Goal: Task Accomplishment & Management: Use online tool/utility

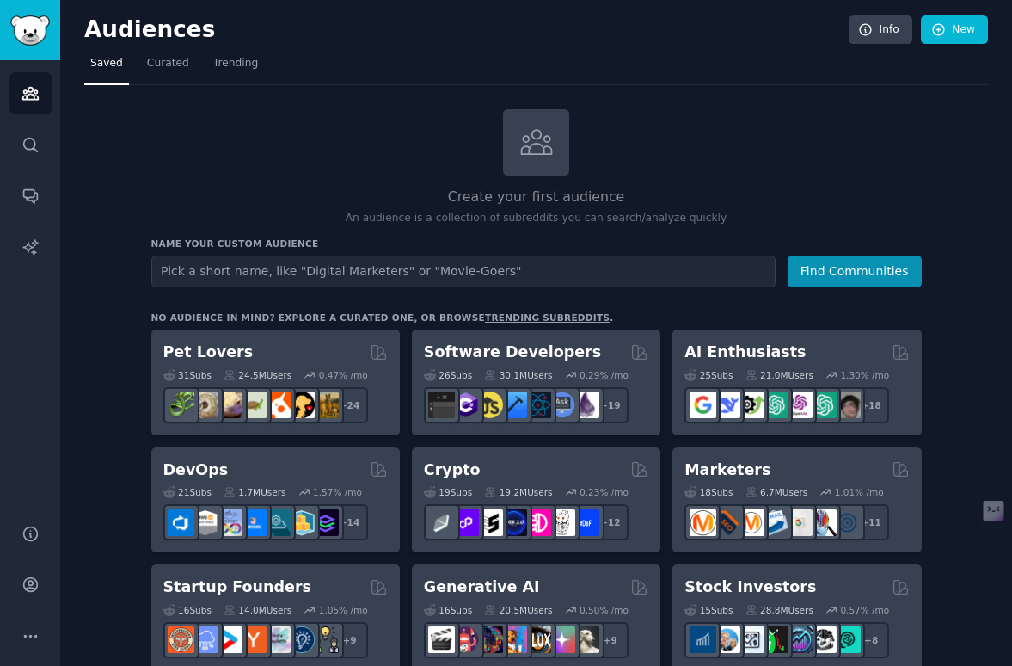
click at [933, 21] on link "New" at bounding box center [954, 29] width 67 height 29
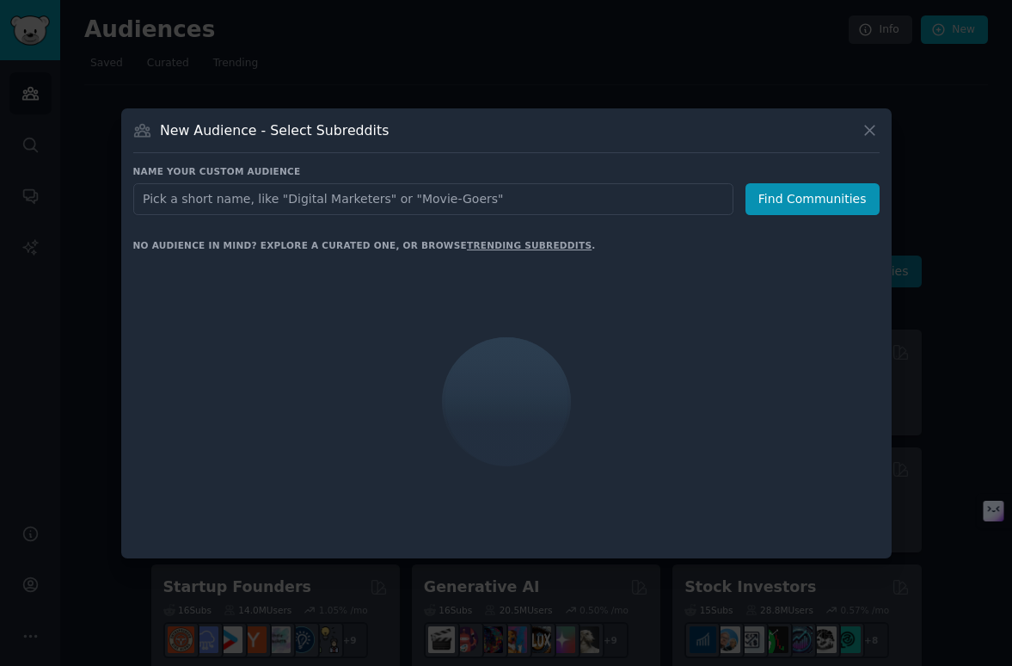
click at [283, 205] on input "text" at bounding box center [433, 199] width 600 height 32
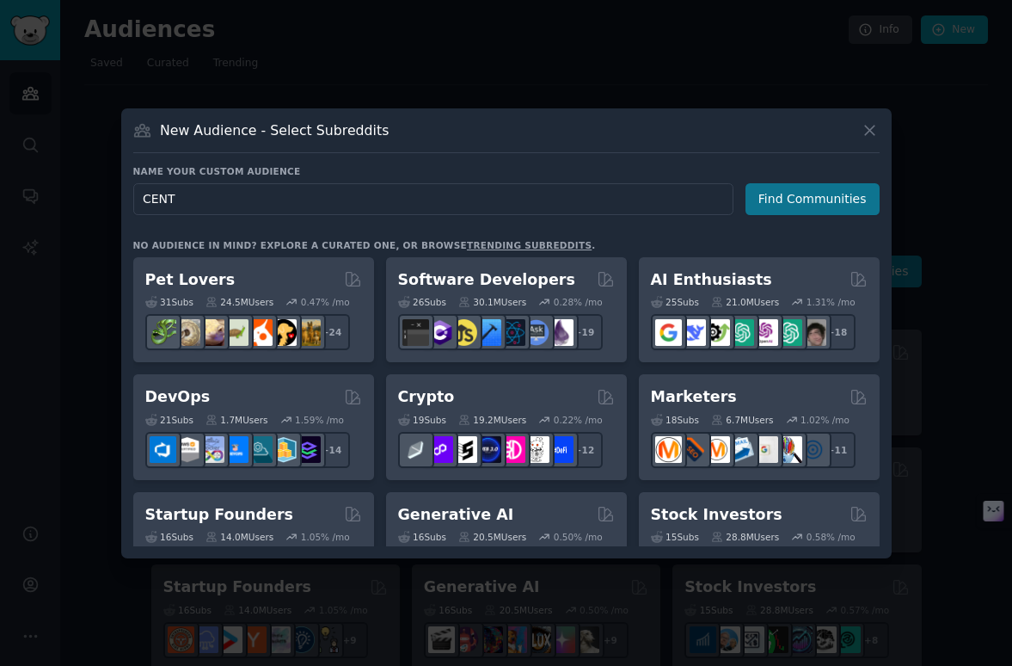
type input "CENT"
click at [858, 213] on button "Find Communities" at bounding box center [813, 199] width 134 height 32
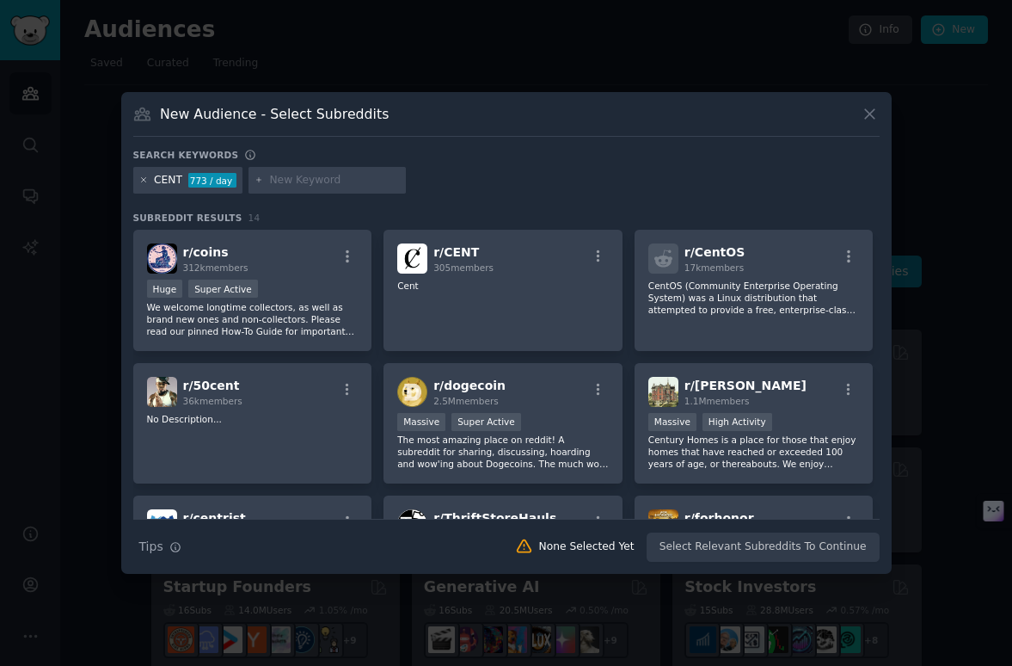
click at [143, 181] on icon at bounding box center [143, 179] width 9 height 9
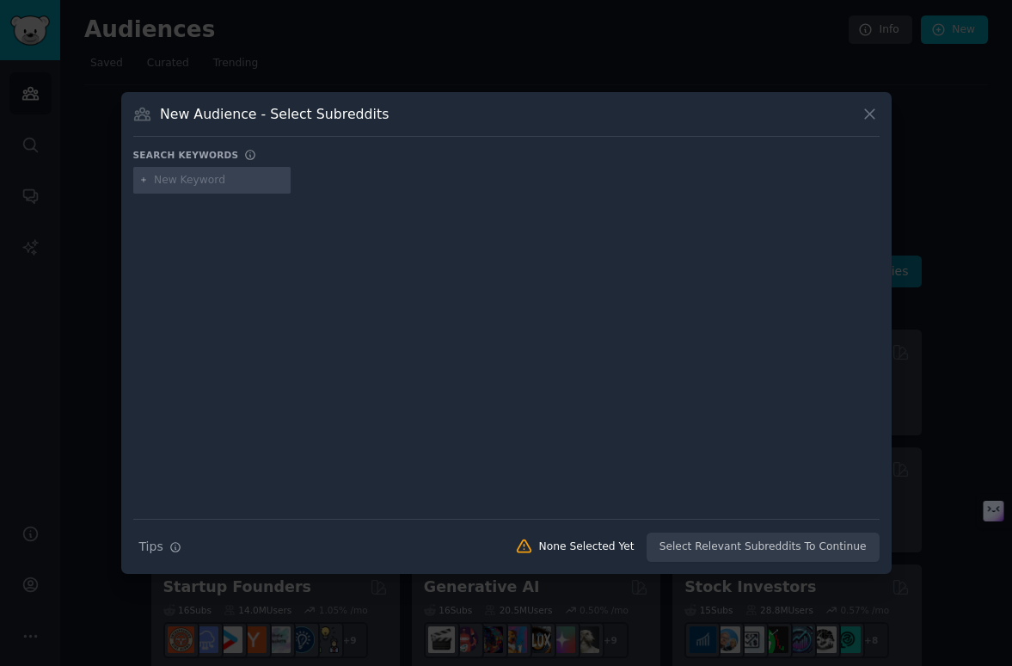
click at [171, 188] on div at bounding box center [212, 181] width 158 height 28
click at [200, 188] on input "text" at bounding box center [219, 180] width 131 height 15
type input "Finanzas"
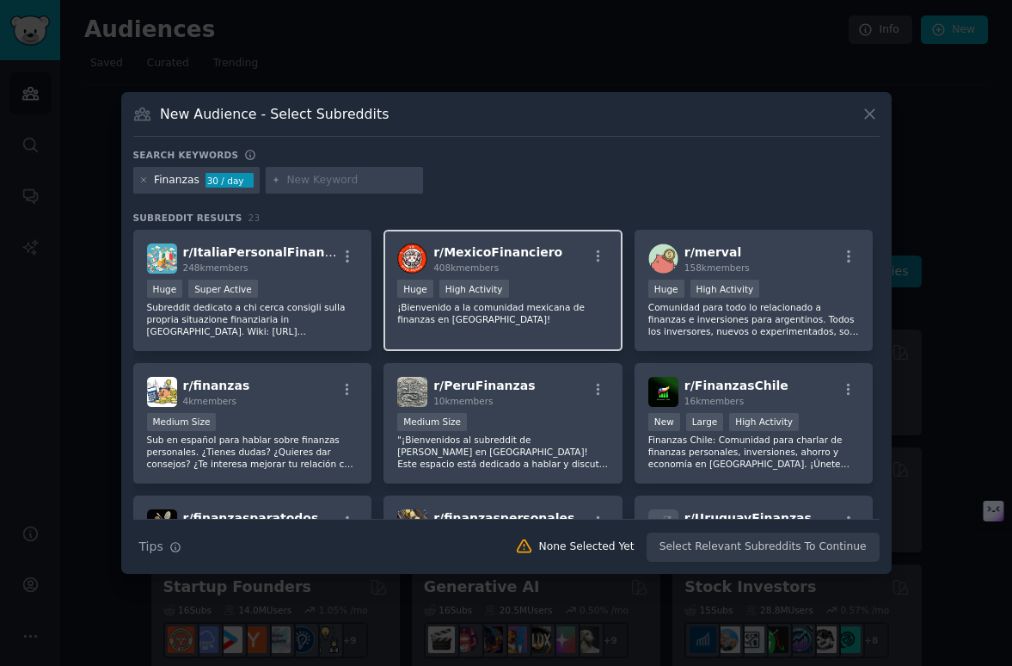
click at [554, 307] on p "¡Bienvenido a la comunidad mexicana de finanzas en [GEOGRAPHIC_DATA]!" at bounding box center [503, 313] width 212 height 24
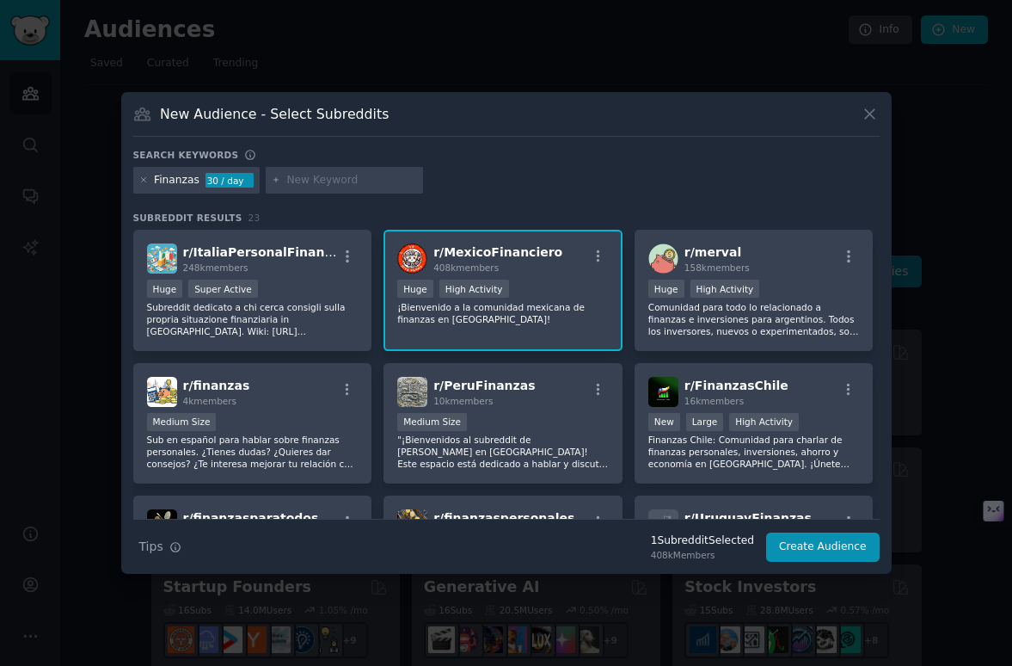
click at [321, 176] on input "text" at bounding box center [351, 180] width 131 height 15
type input "s"
type input "ahorro"
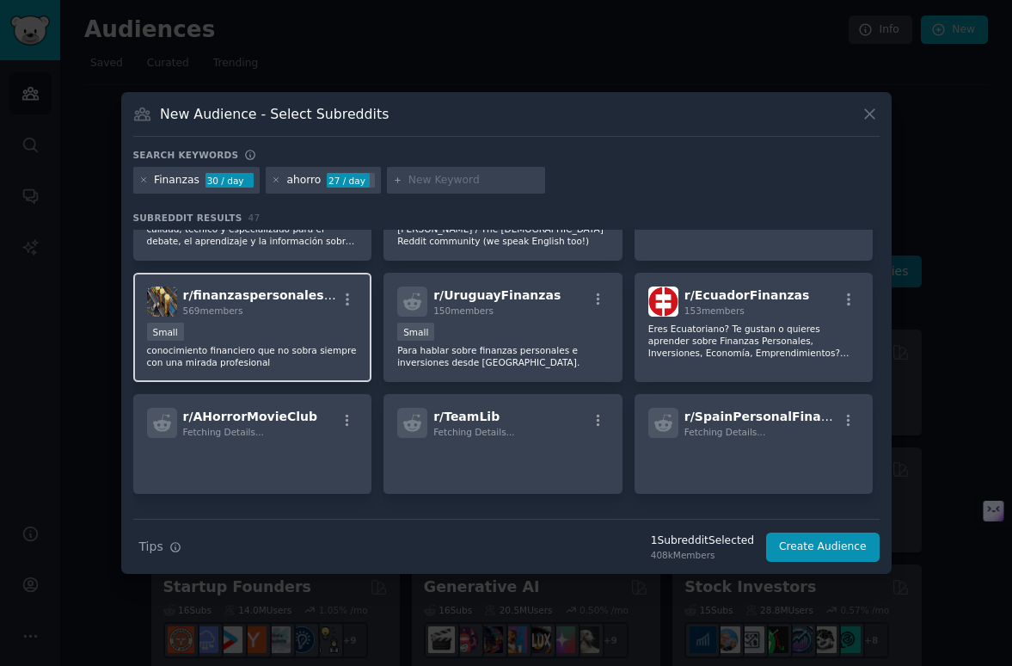
scroll to position [485, 0]
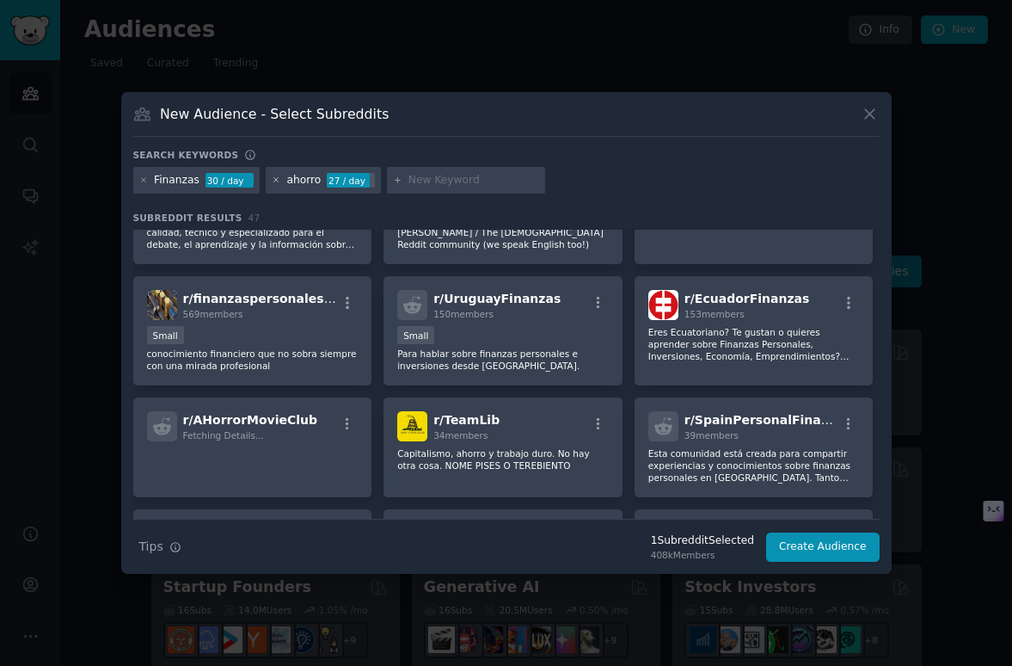
click at [272, 180] on icon at bounding box center [276, 179] width 9 height 9
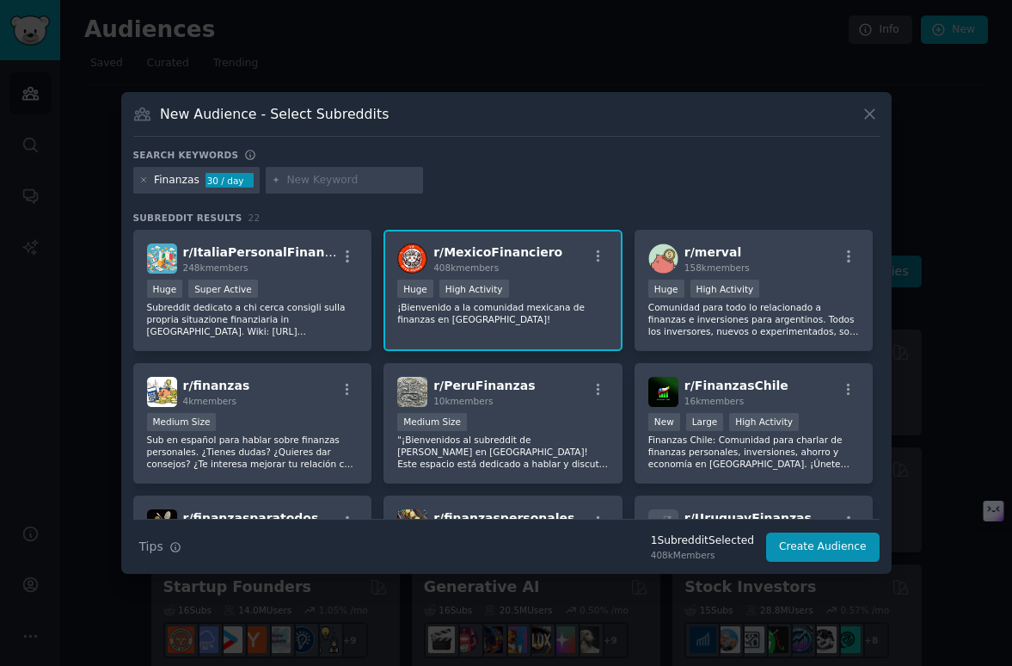
click at [295, 184] on input "text" at bounding box center [351, 180] width 131 height 15
type input "ahorro [GEOGRAPHIC_DATA]"
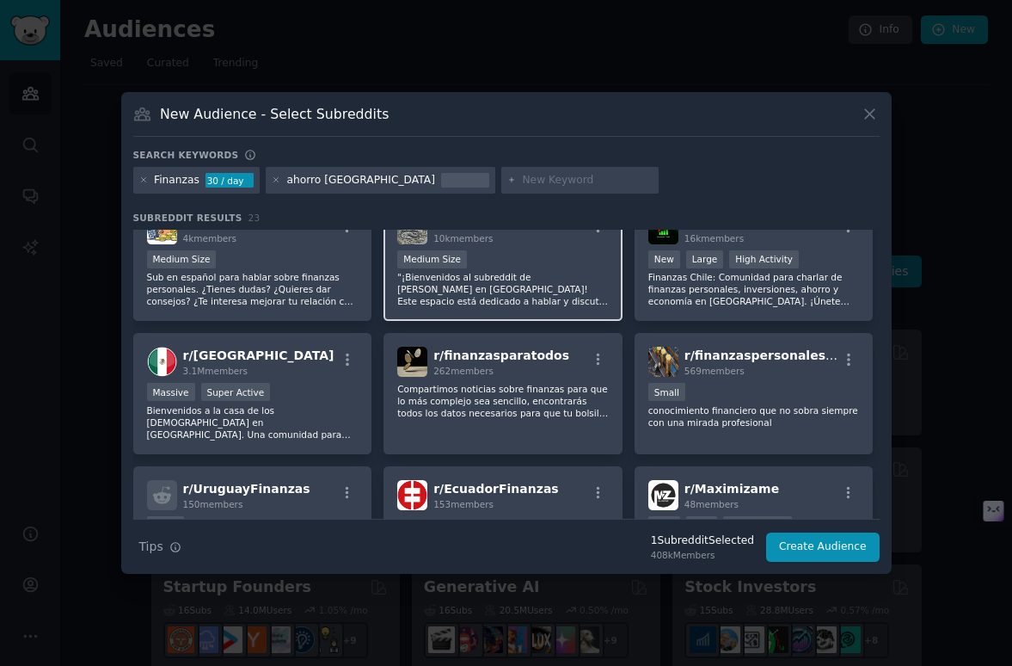
scroll to position [205, 0]
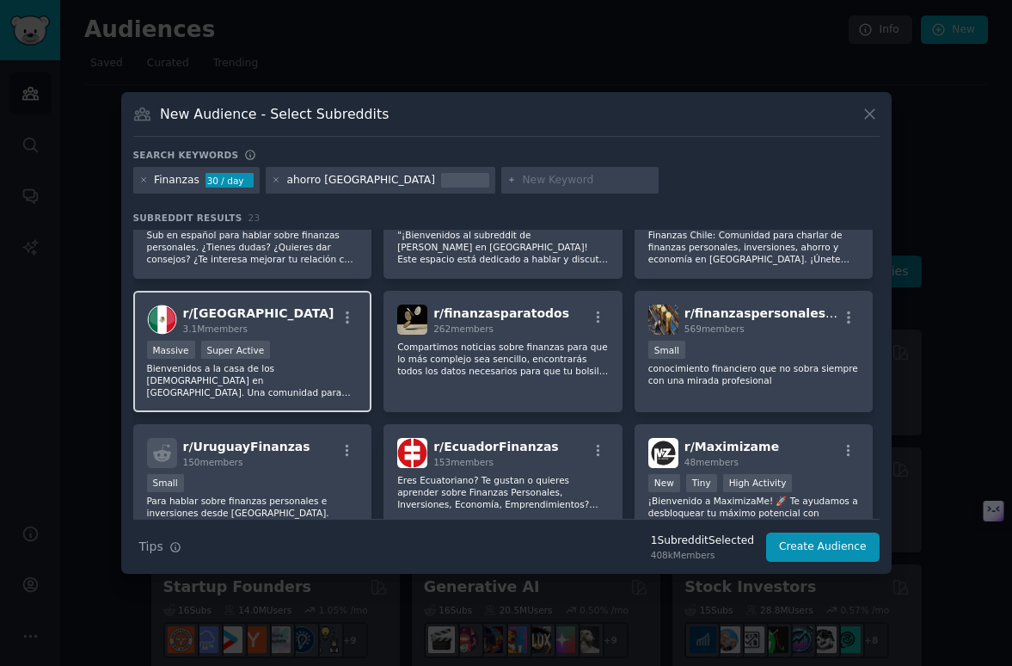
click at [337, 381] on p "Bienvenidos a la casa de los [DEMOGRAPHIC_DATA] en [GEOGRAPHIC_DATA]. Una comun…" at bounding box center [253, 380] width 212 height 36
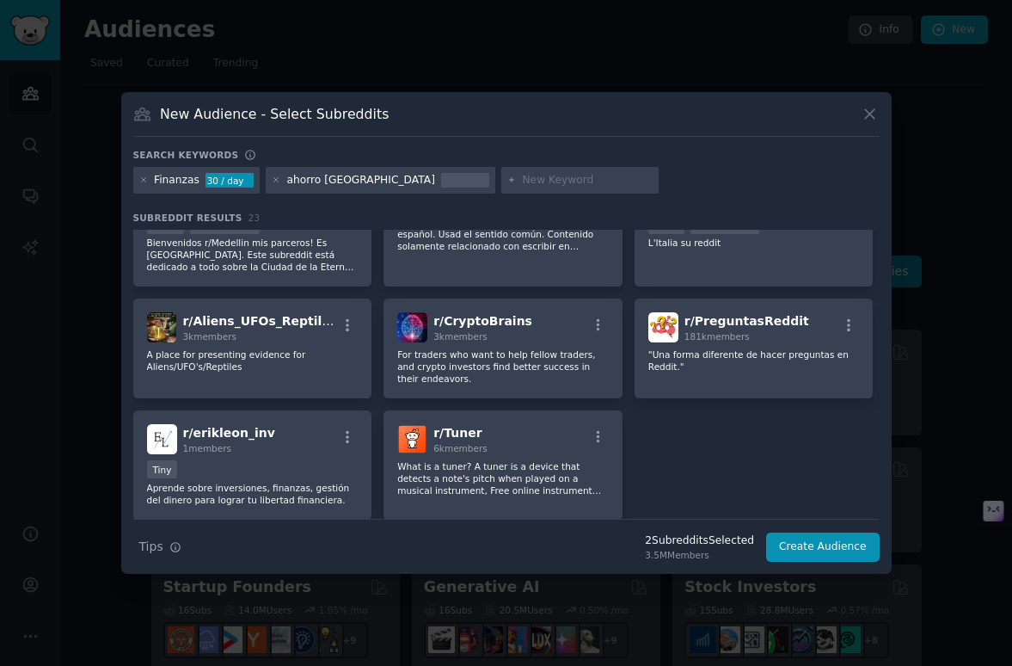
scroll to position [789, 0]
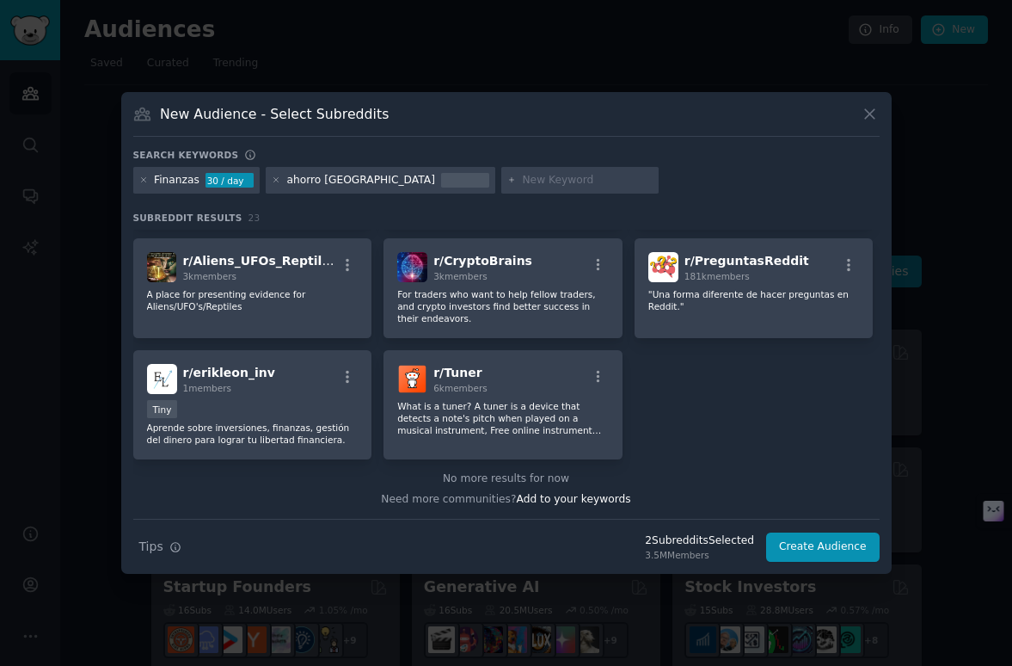
click at [522, 187] on input "text" at bounding box center [587, 180] width 131 height 15
type input "inversion"
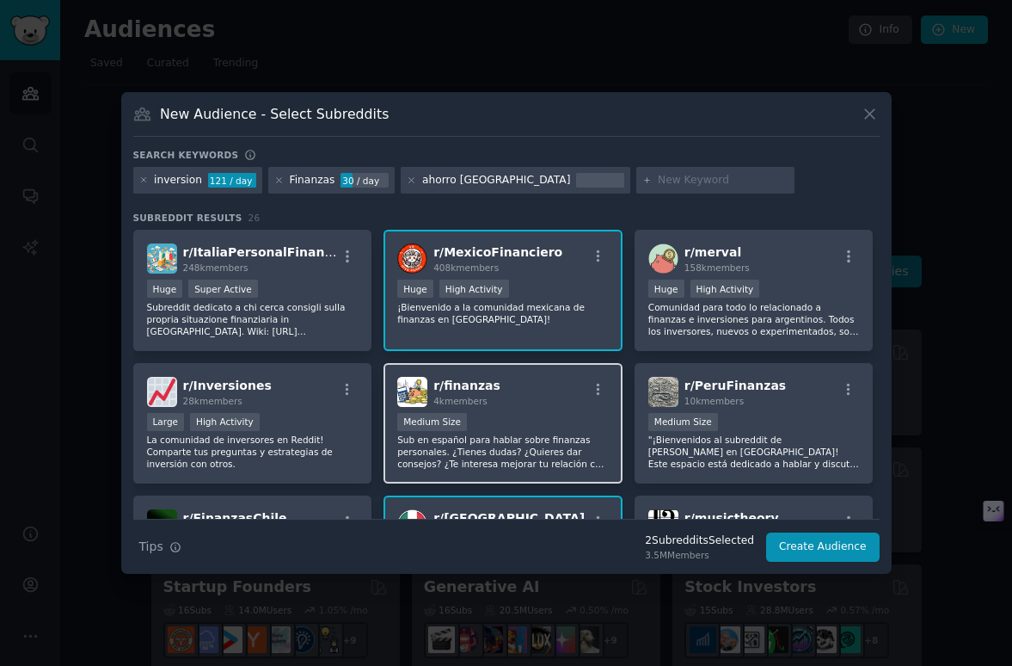
scroll to position [44, 0]
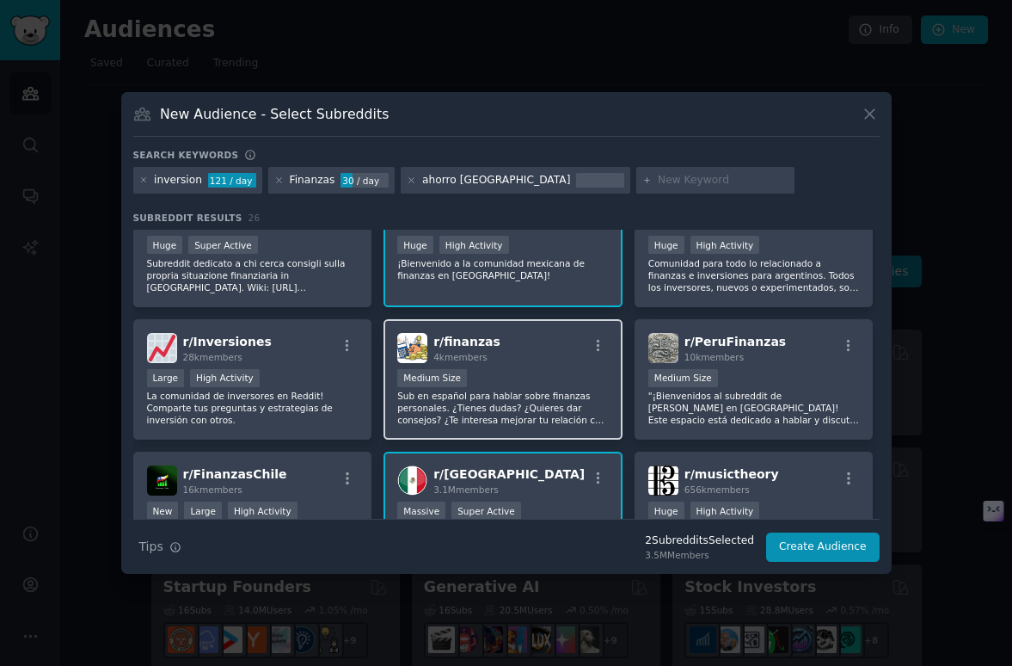
click at [506, 414] on p "Sub en español para hablar sobre finanzas personales. ¿Tienes dudas? ¿Quieres d…" at bounding box center [503, 408] width 212 height 36
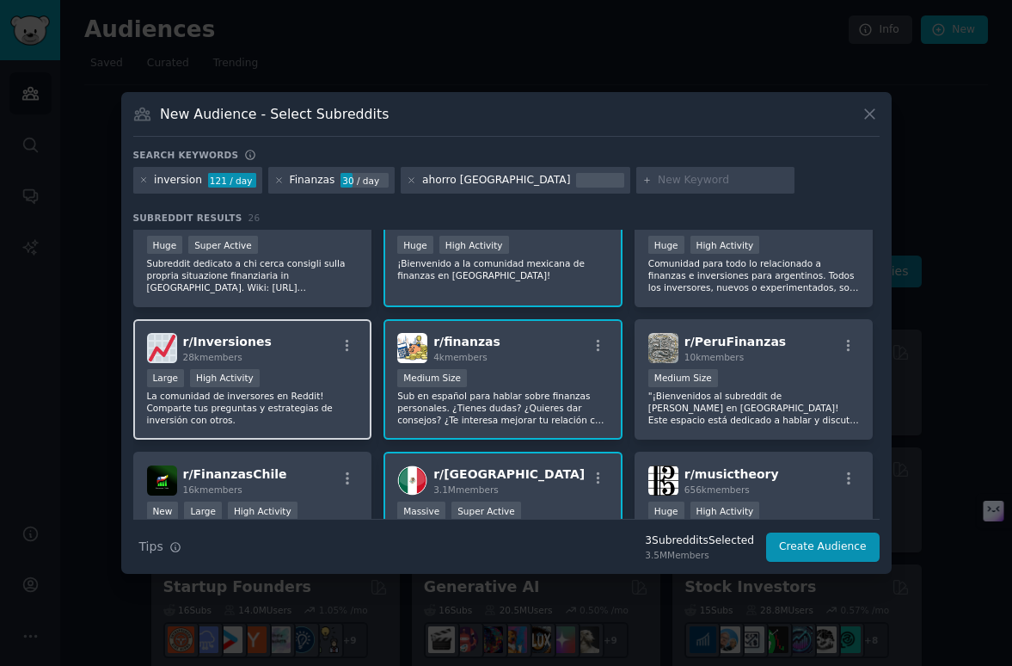
click at [293, 418] on p "La comunidad de inversores en Reddit! Comparte tus preguntas y estrategias de i…" at bounding box center [253, 408] width 212 height 36
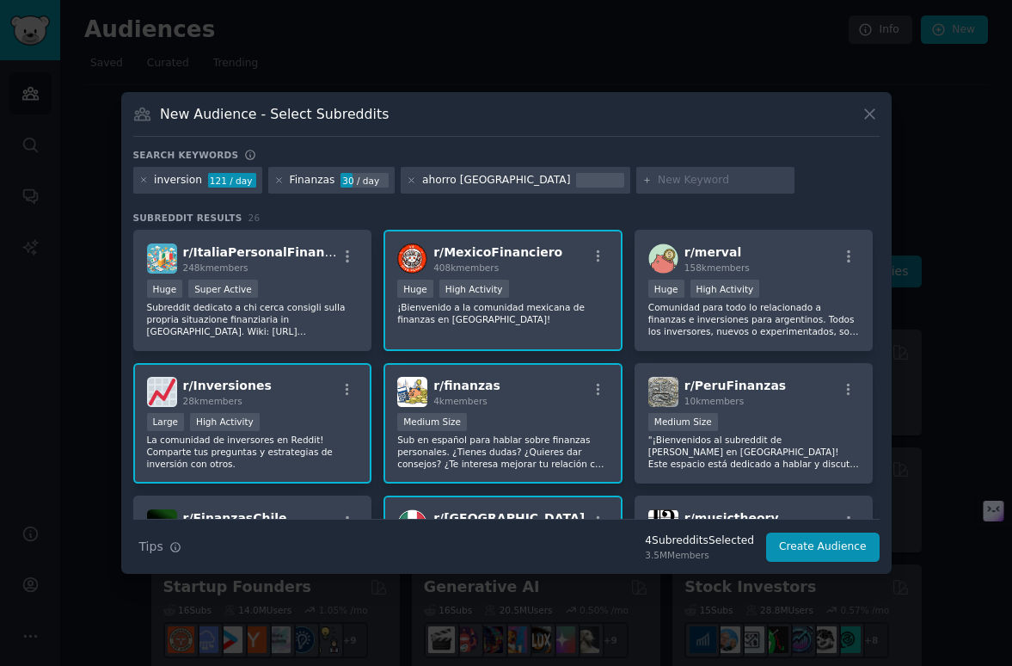
click at [658, 178] on input "text" at bounding box center [723, 180] width 131 height 15
type input "seguros"
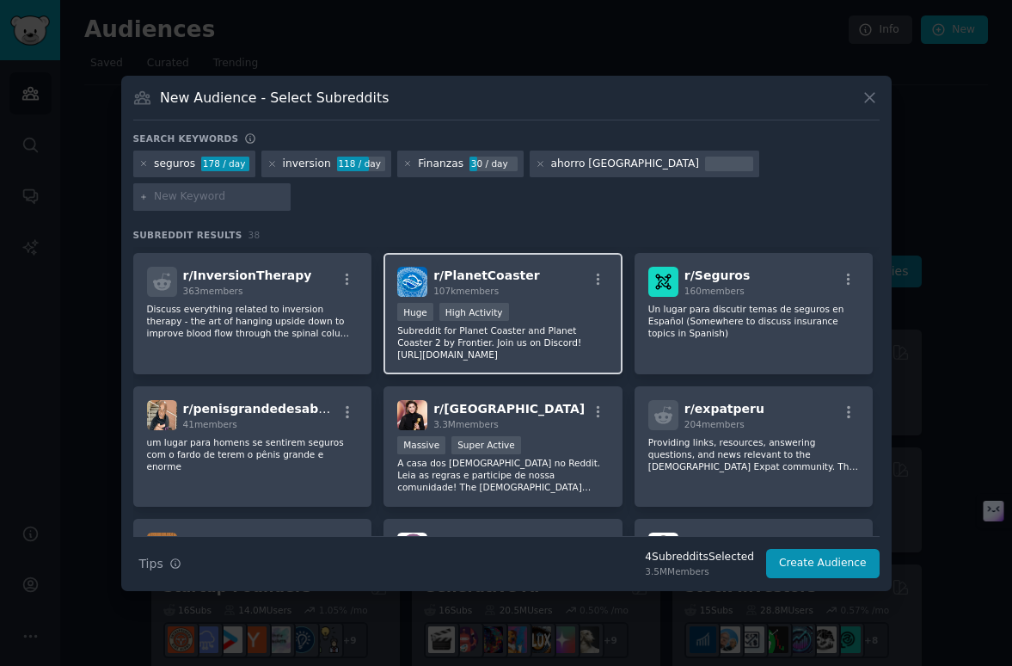
scroll to position [939, 0]
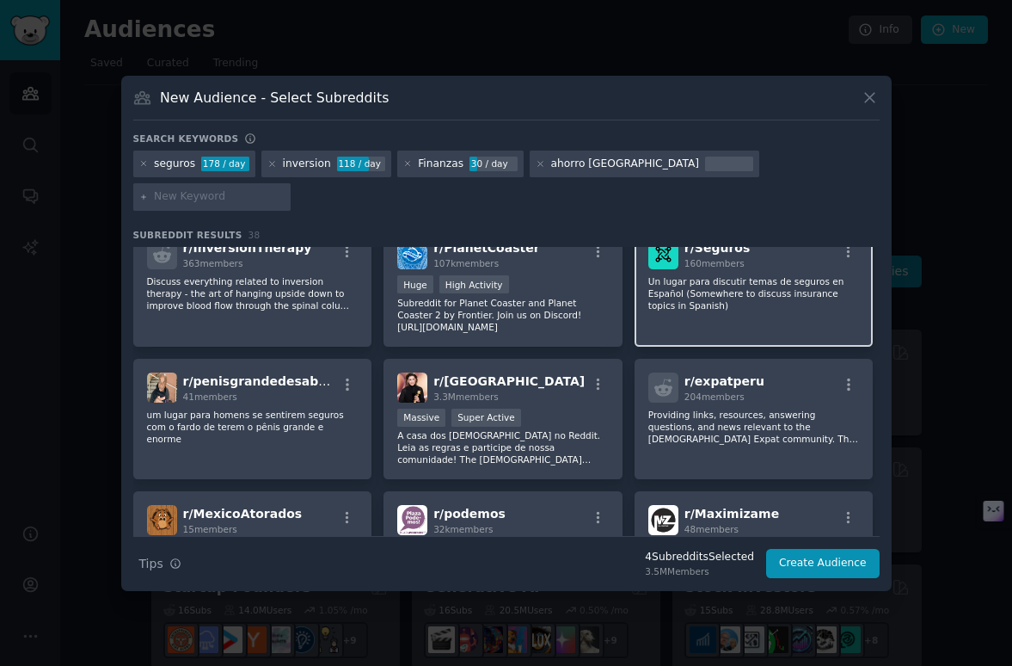
click at [833, 305] on div "r/ Seguros 160 members Un lugar para discutir temas de seguros en Español (Some…" at bounding box center [754, 285] width 239 height 121
click at [285, 189] on input "text" at bounding box center [219, 196] width 131 height 15
type input "prestaciones a empleados"
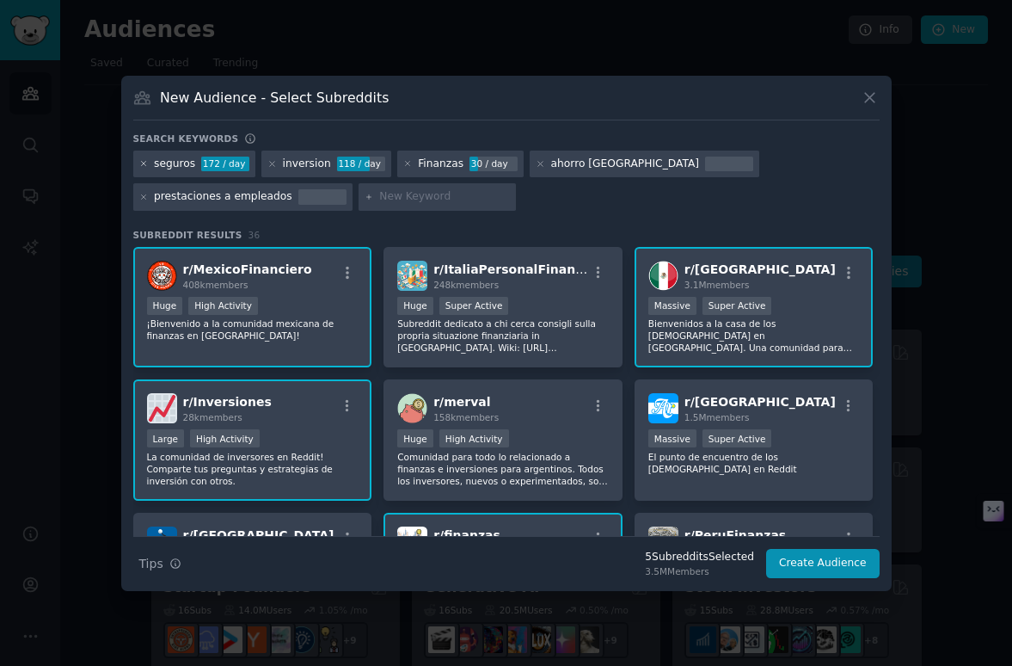
click at [144, 163] on icon at bounding box center [143, 163] width 9 height 9
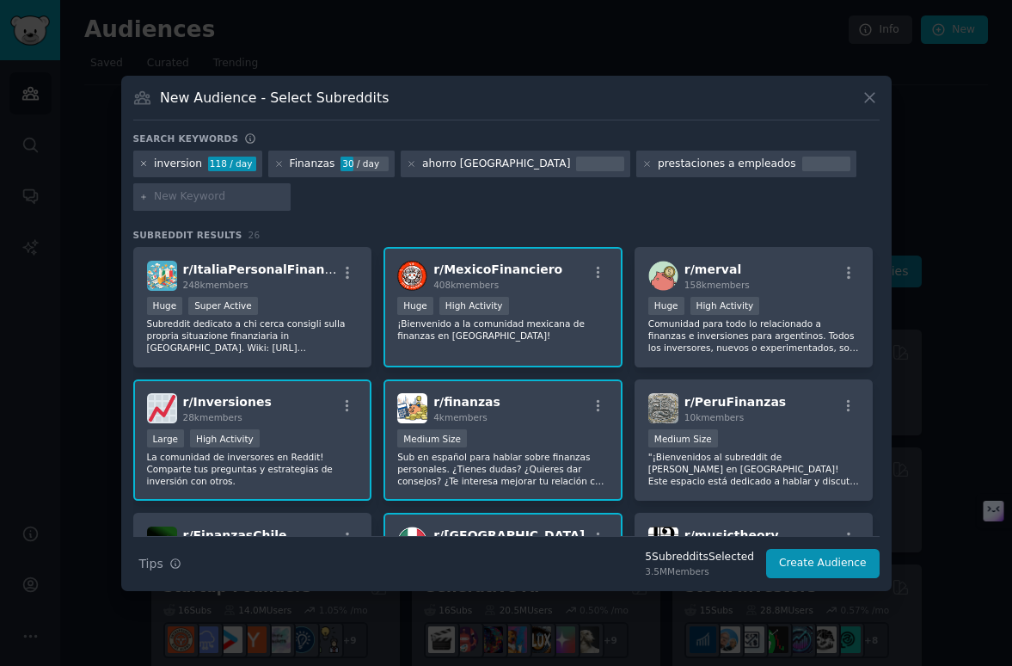
click at [144, 163] on icon at bounding box center [143, 163] width 9 height 9
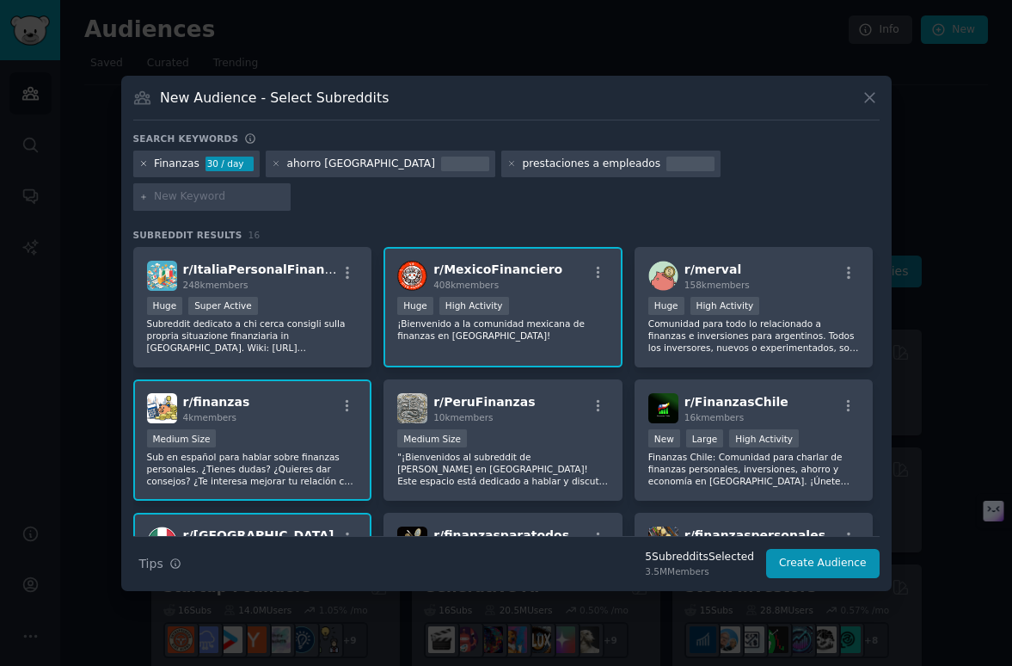
click at [142, 166] on icon at bounding box center [143, 164] width 4 height 4
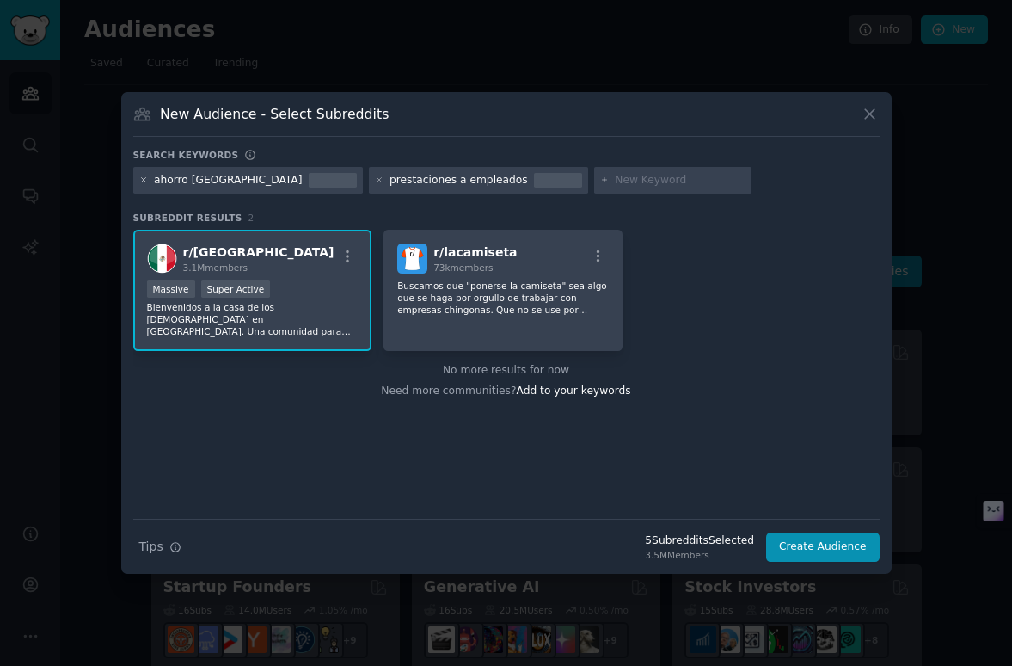
click at [145, 184] on icon at bounding box center [143, 179] width 9 height 9
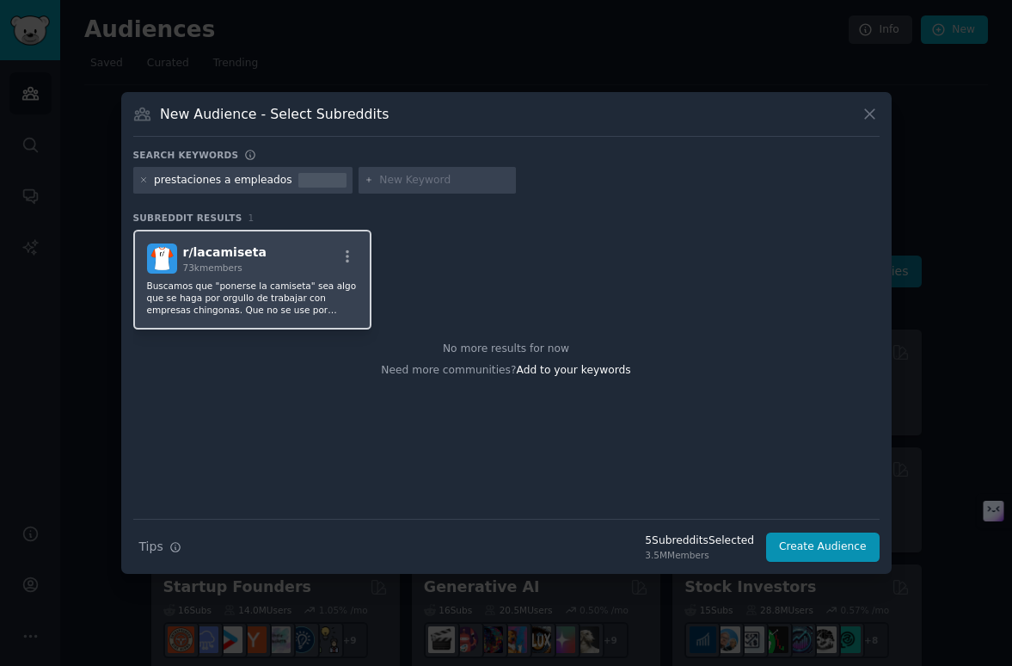
click at [206, 242] on div "r/ lacamiseta 73k members Buscamos que "ponerse la camiseta" sea algo que se ha…" at bounding box center [252, 280] width 239 height 100
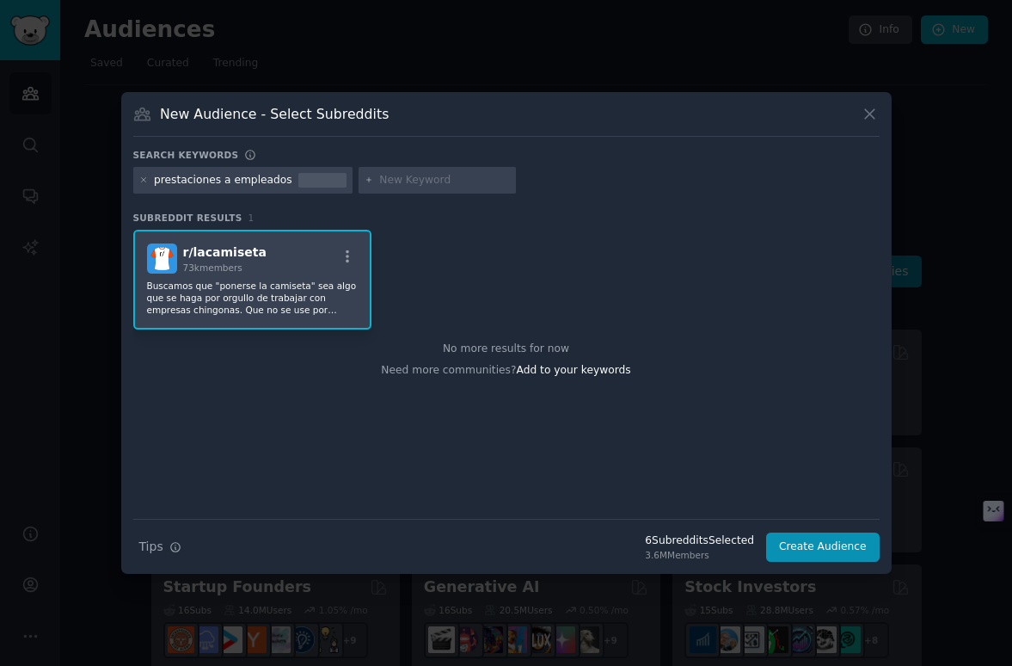
click at [140, 187] on div at bounding box center [143, 180] width 9 height 15
click at [143, 181] on icon at bounding box center [143, 180] width 4 height 4
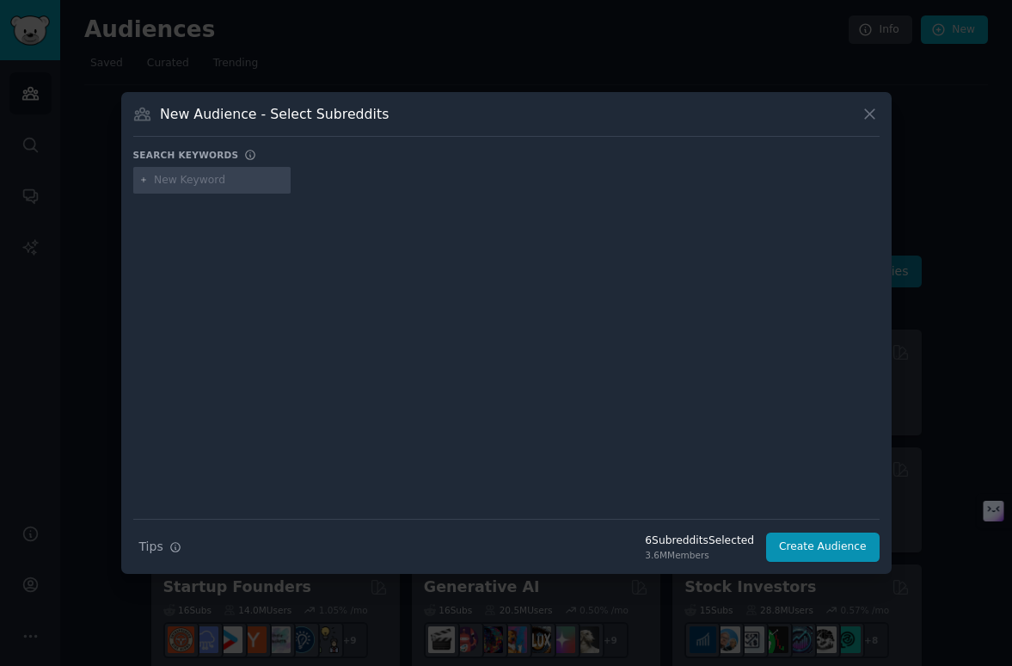
click at [167, 182] on input "text" at bounding box center [219, 180] width 131 height 15
type input "inversion"
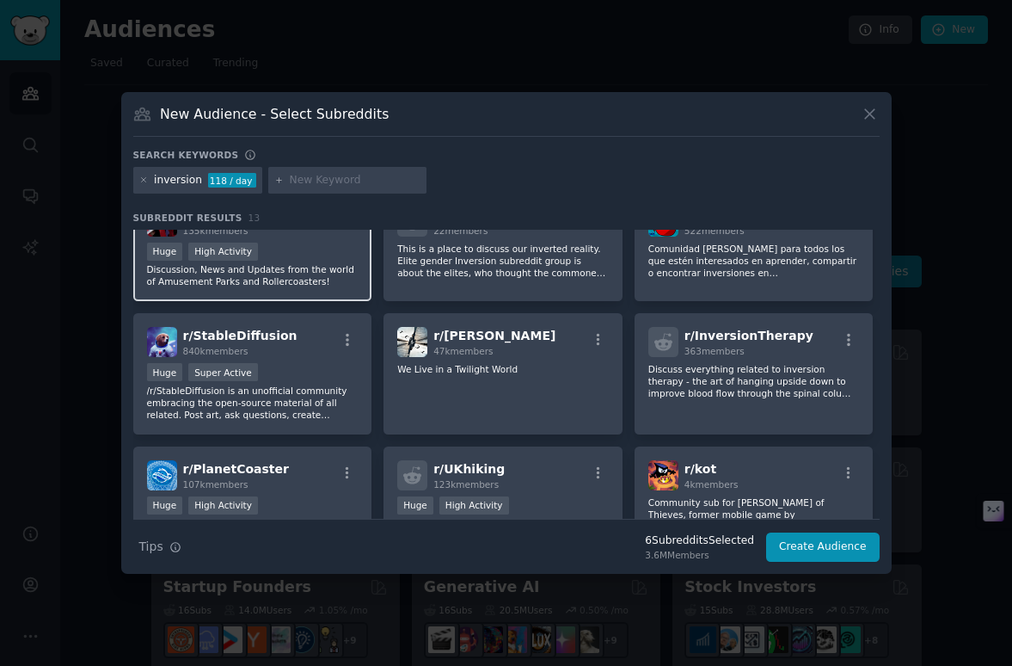
scroll to position [172, 0]
click at [139, 182] on icon at bounding box center [143, 179] width 9 height 9
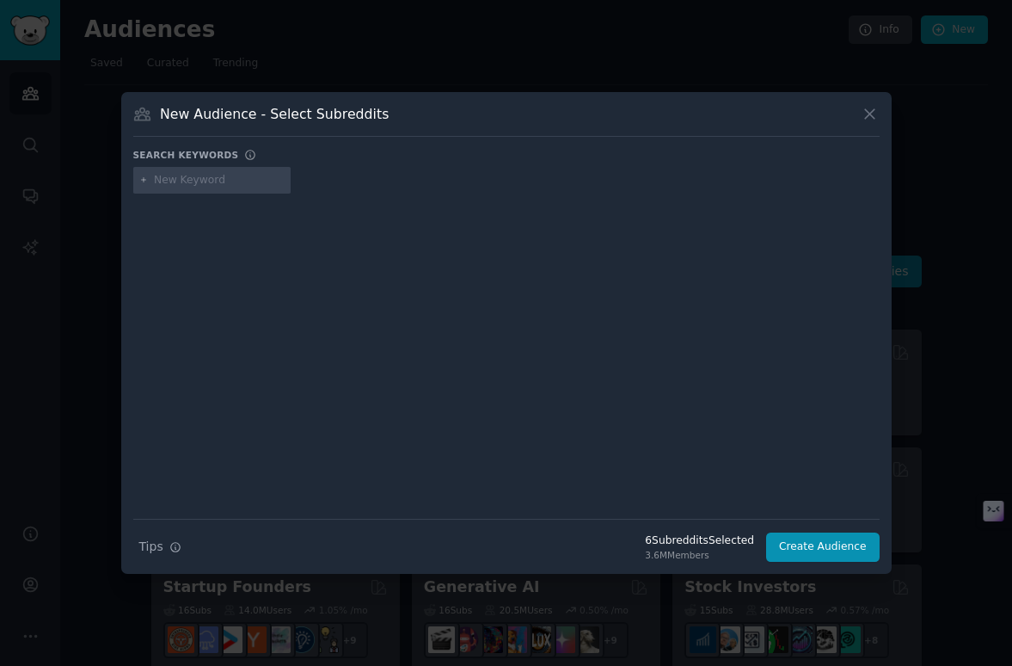
click at [193, 180] on input "text" at bounding box center [219, 180] width 131 height 15
type input "e"
type input "cetes"
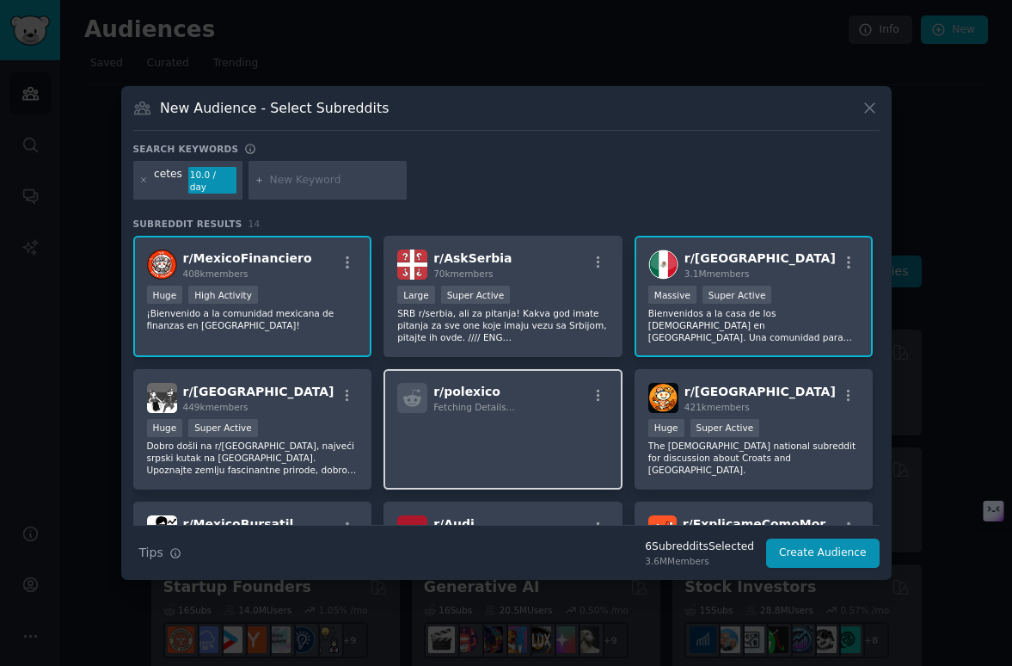
click at [506, 434] on p at bounding box center [503, 437] width 212 height 36
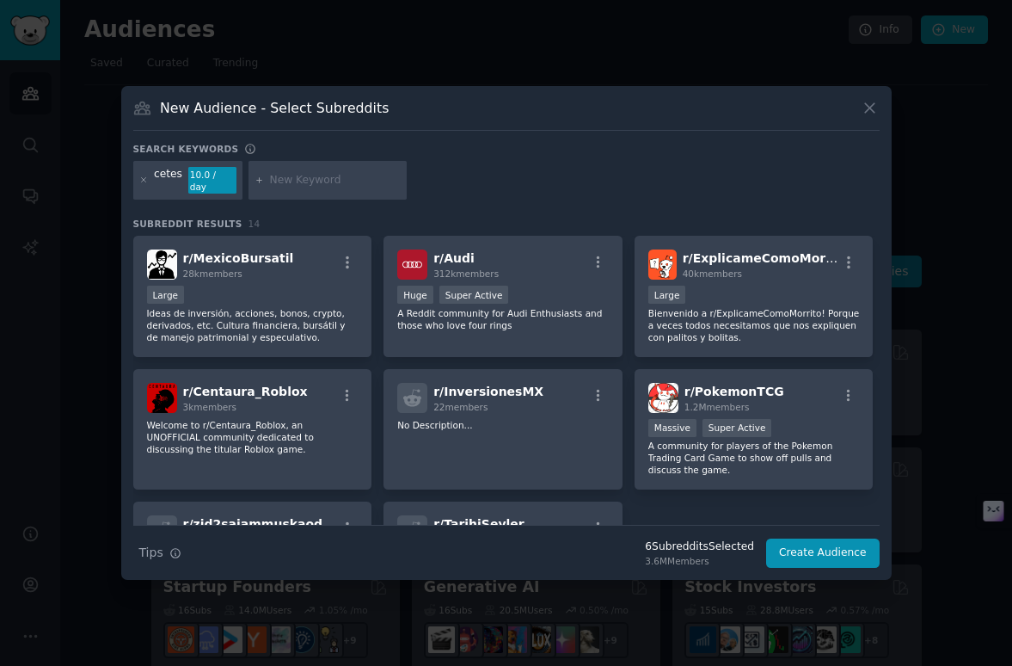
scroll to position [267, 0]
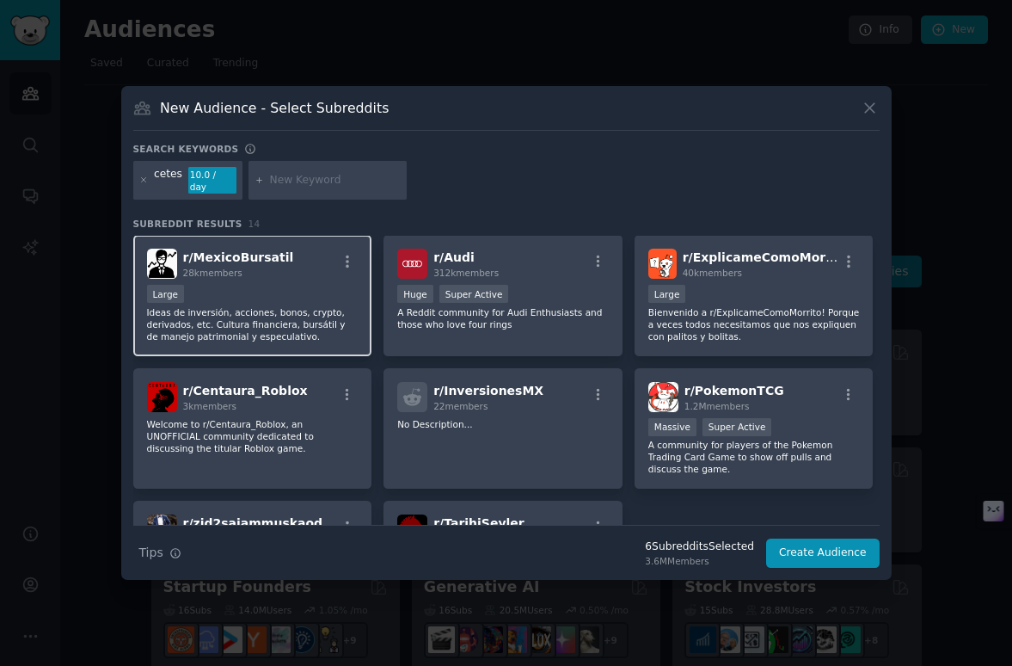
click at [323, 338] on div "r/ MexicoBursatil 28k members Large Ideas de inversión, acciones, bonos, crypto…" at bounding box center [252, 295] width 239 height 121
click at [142, 181] on icon at bounding box center [143, 179] width 9 height 9
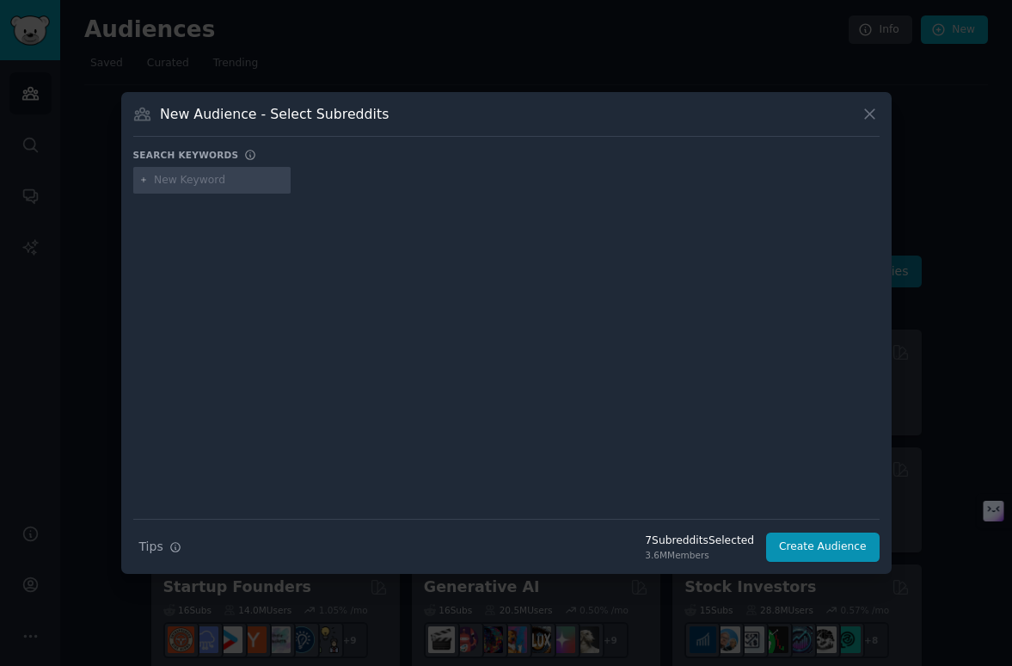
click at [188, 183] on input "text" at bounding box center [219, 180] width 131 height 15
type input "bancos [GEOGRAPHIC_DATA]"
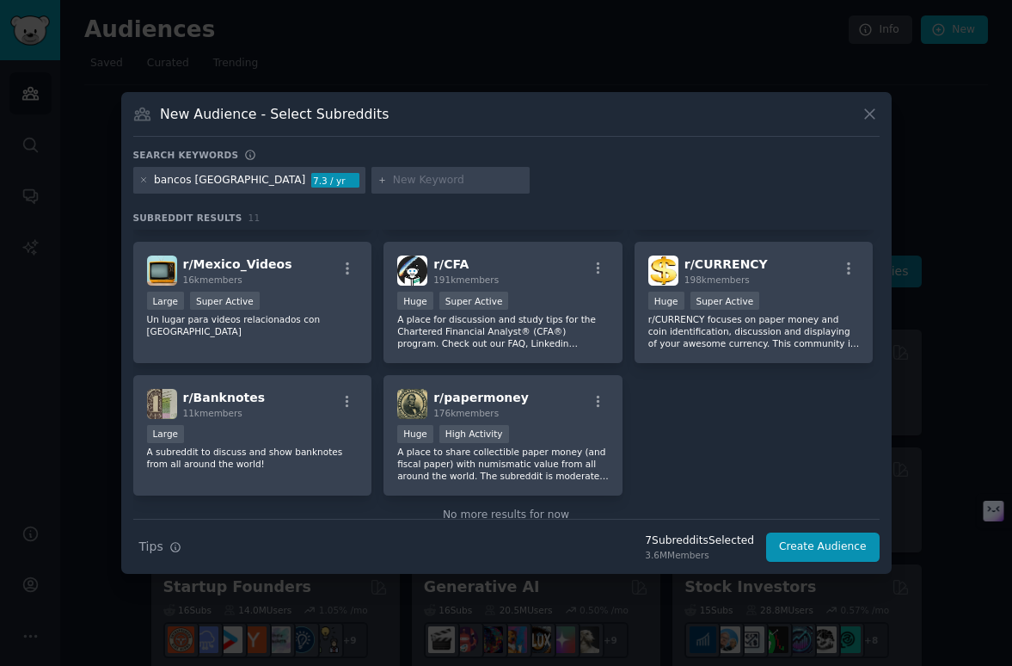
scroll to position [291, 0]
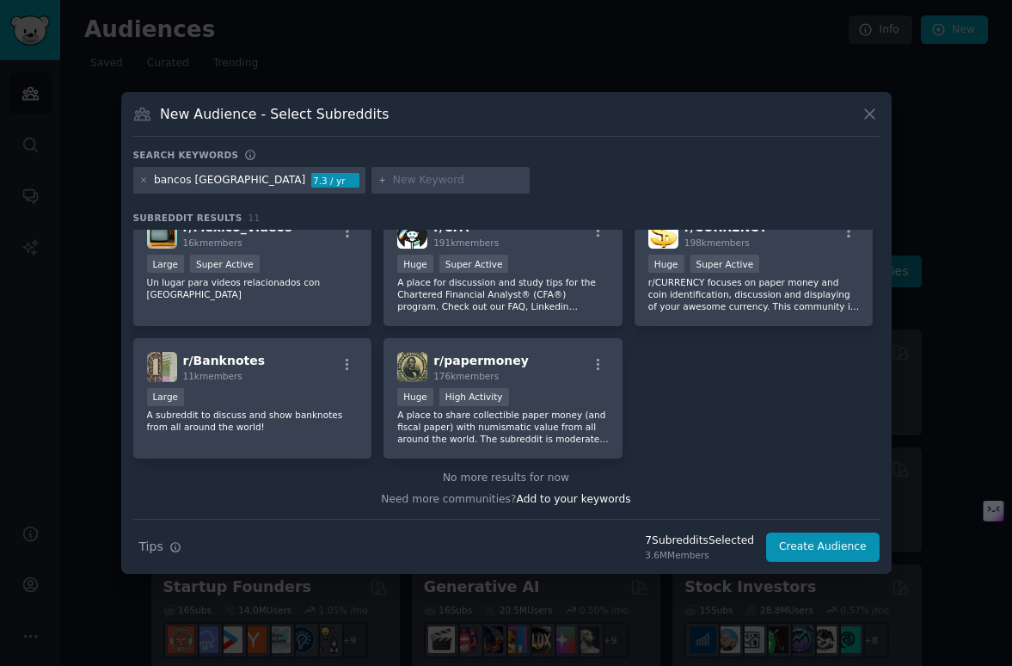
click at [136, 185] on div "bancos mexico 7.3 / yr" at bounding box center [249, 181] width 233 height 28
click at [140, 182] on icon at bounding box center [143, 179] width 9 height 9
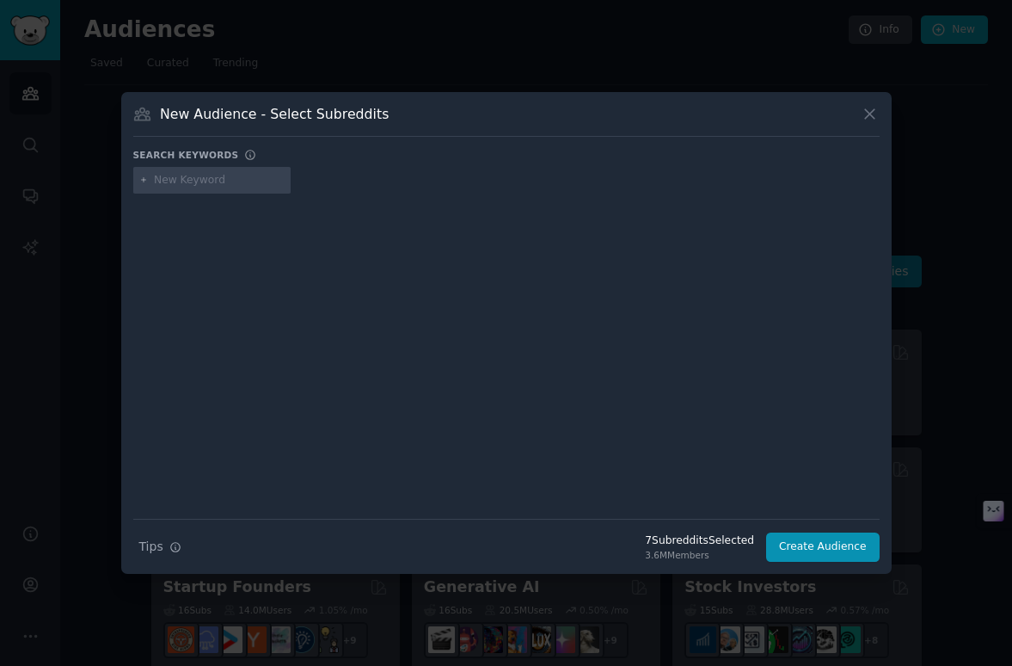
click at [193, 184] on input "text" at bounding box center [219, 180] width 131 height 15
type input "nu"
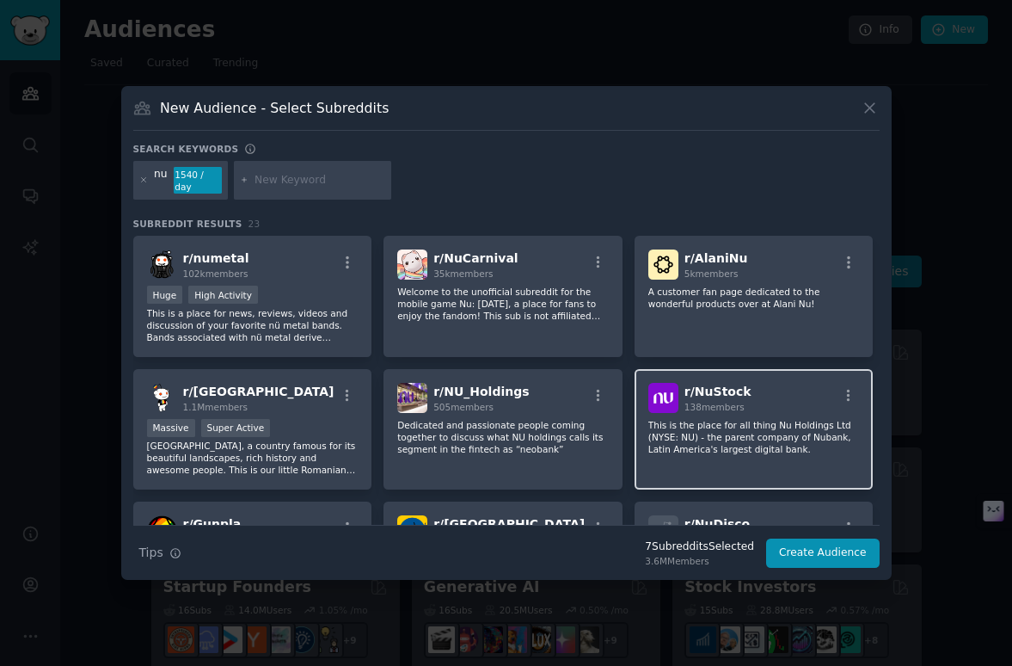
click at [779, 457] on div "r/ NuStock 138 members This is the place for all thing Nu Holdings Ltd (NYSE: N…" at bounding box center [754, 429] width 239 height 121
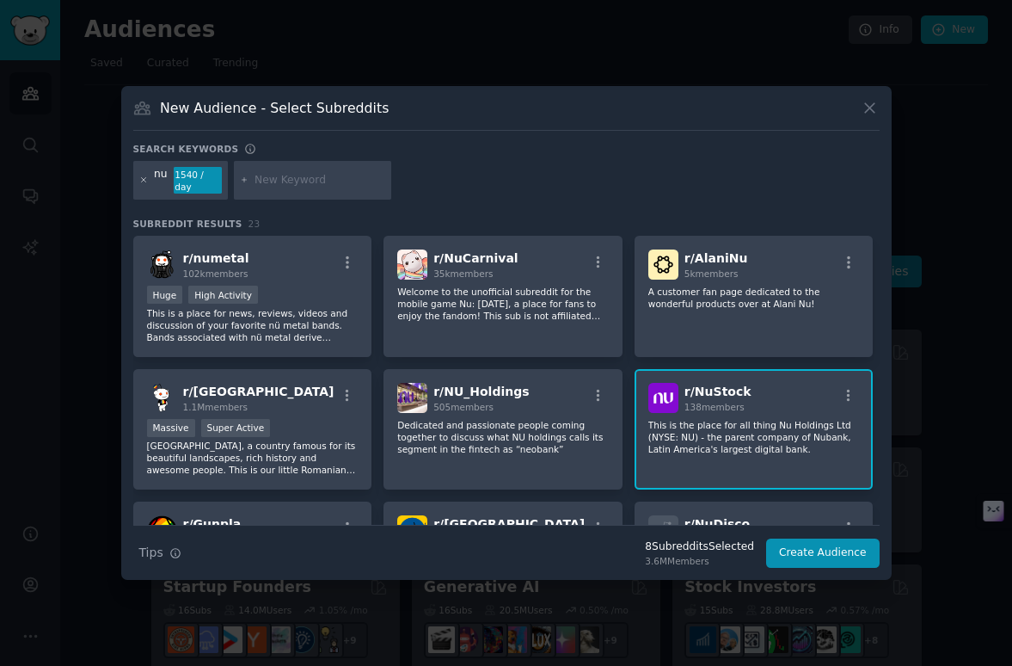
click at [143, 179] on icon at bounding box center [143, 180] width 4 height 4
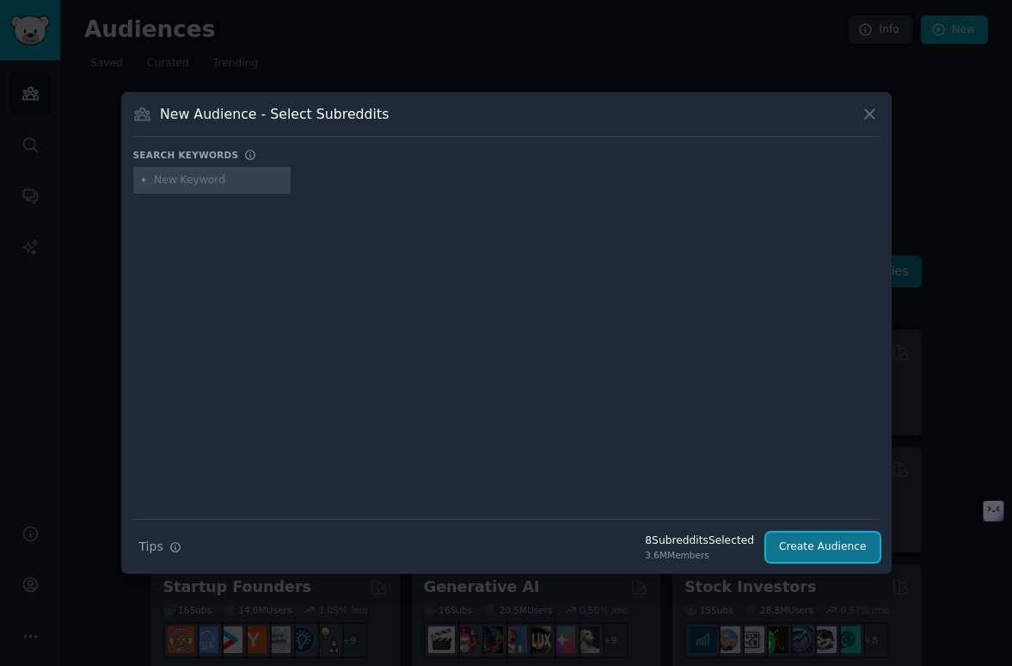
click at [810, 547] on button "Create Audience" at bounding box center [823, 546] width 114 height 29
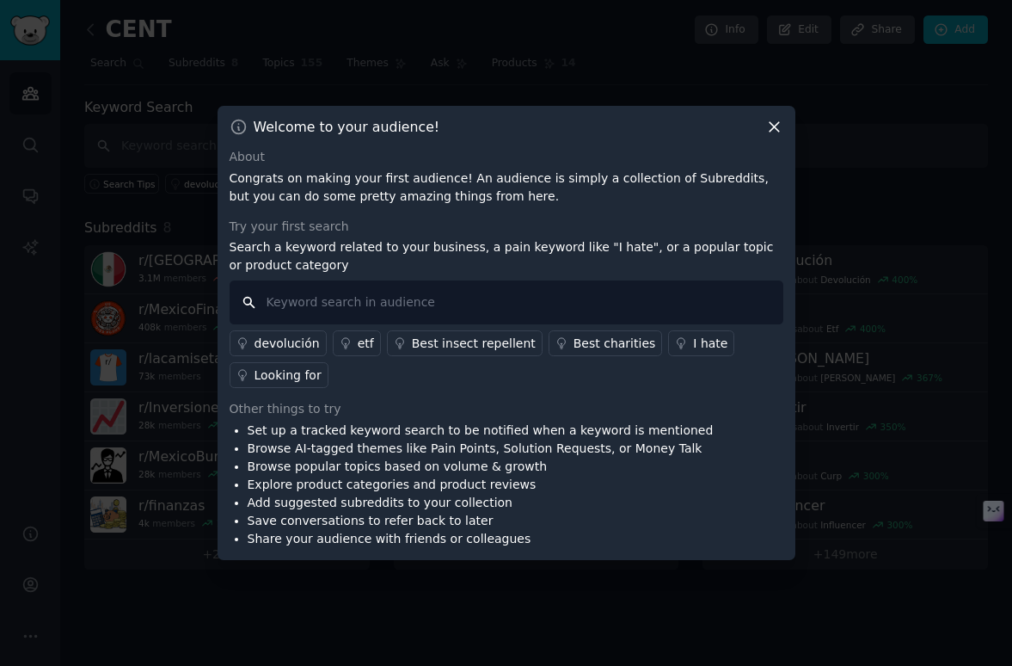
click at [668, 299] on input "text" at bounding box center [507, 302] width 554 height 44
type input "odio"
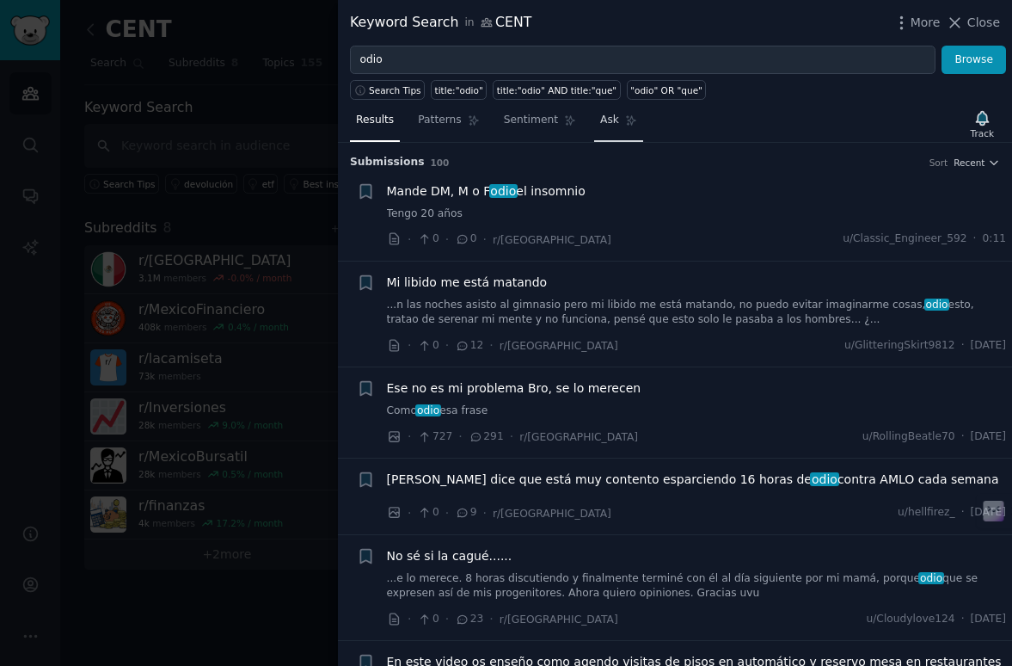
click at [613, 132] on link "Ask" at bounding box center [618, 124] width 49 height 35
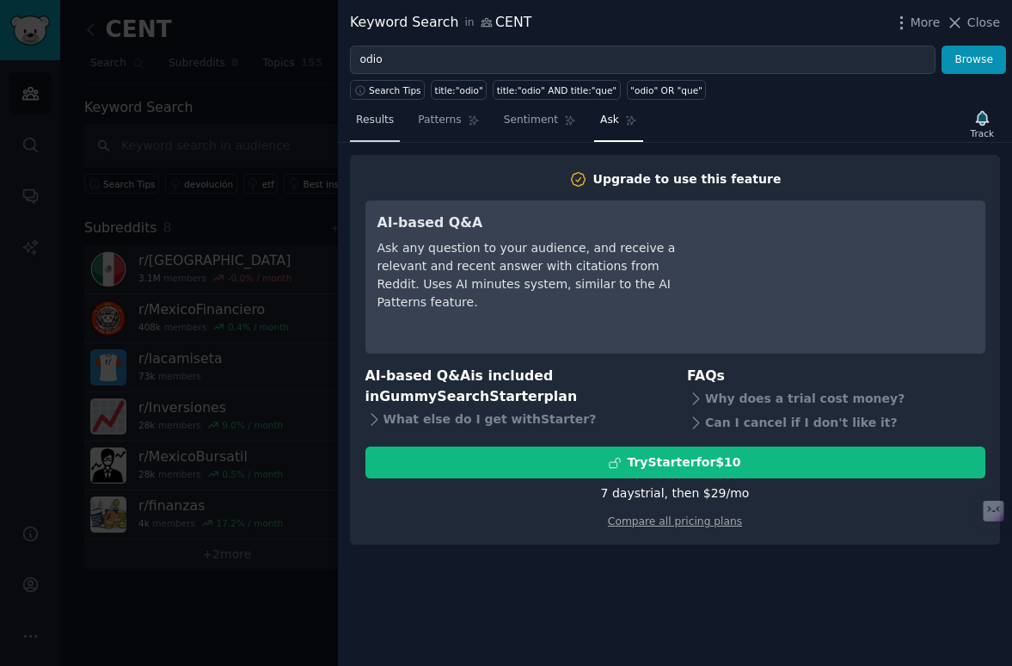
click at [378, 118] on span "Results" at bounding box center [375, 120] width 38 height 15
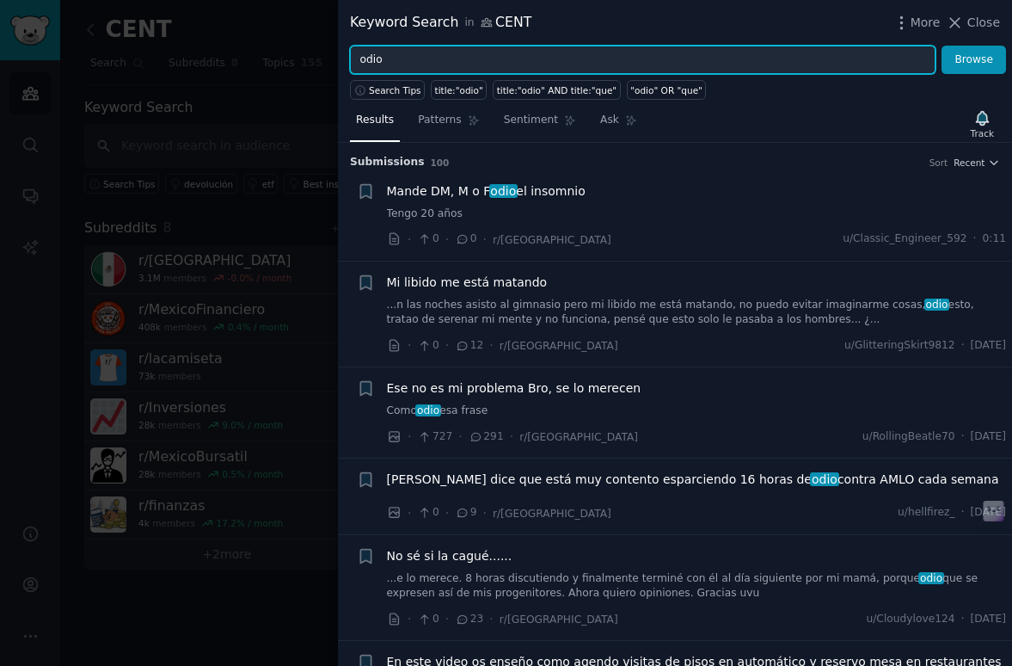
click at [405, 52] on input "odio" at bounding box center [643, 60] width 586 height 29
type input "finanzas"
click at [942, 46] on button "Browse" at bounding box center [974, 60] width 65 height 29
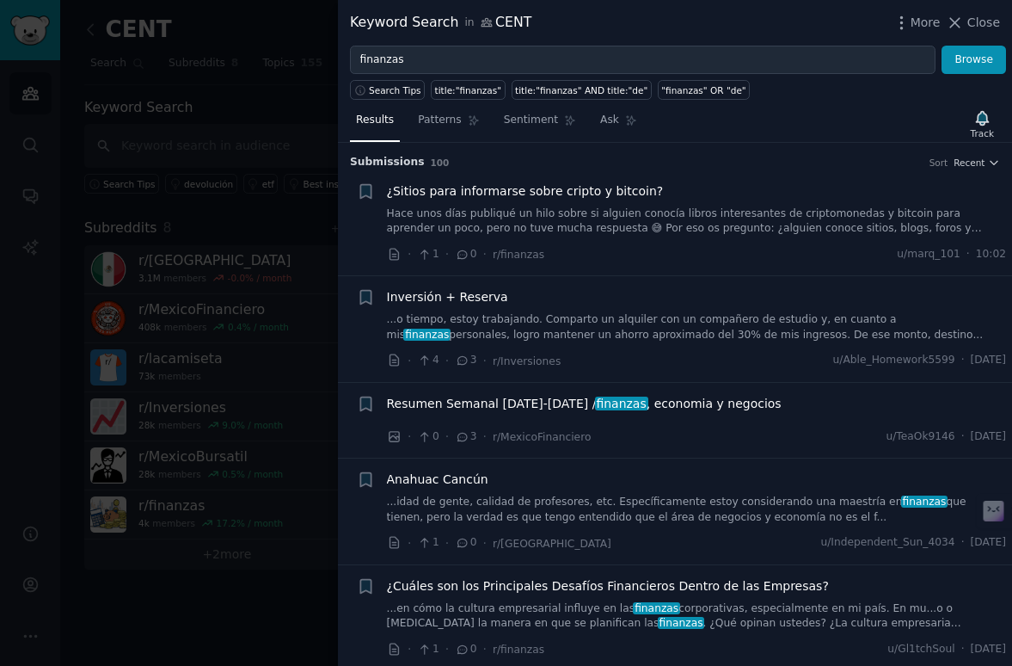
click at [230, 151] on div at bounding box center [506, 333] width 1012 height 666
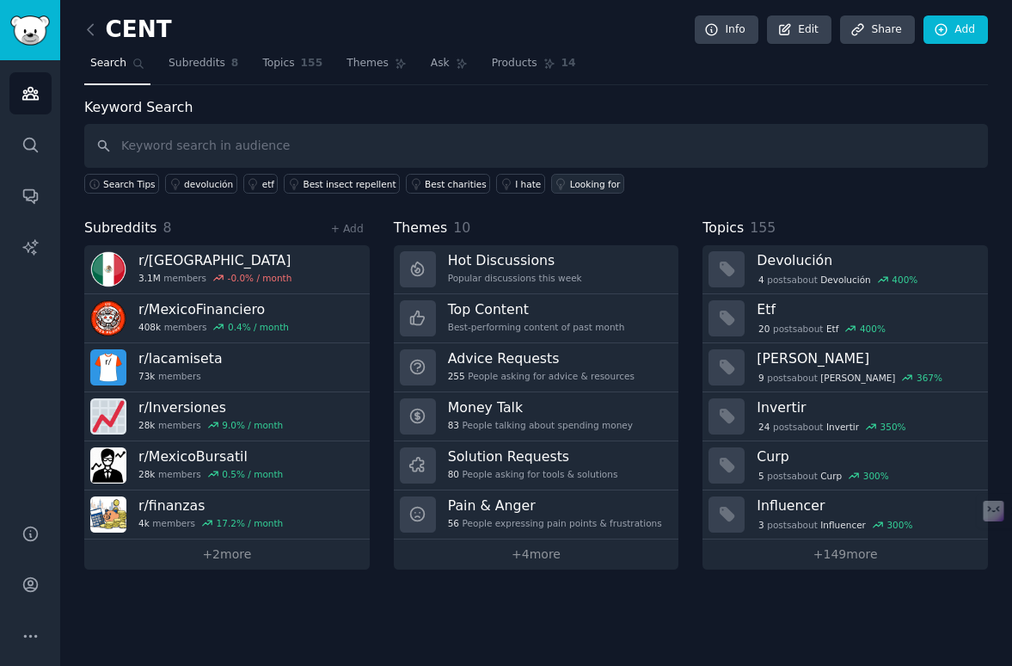
click at [569, 192] on link "Looking for" at bounding box center [587, 184] width 73 height 20
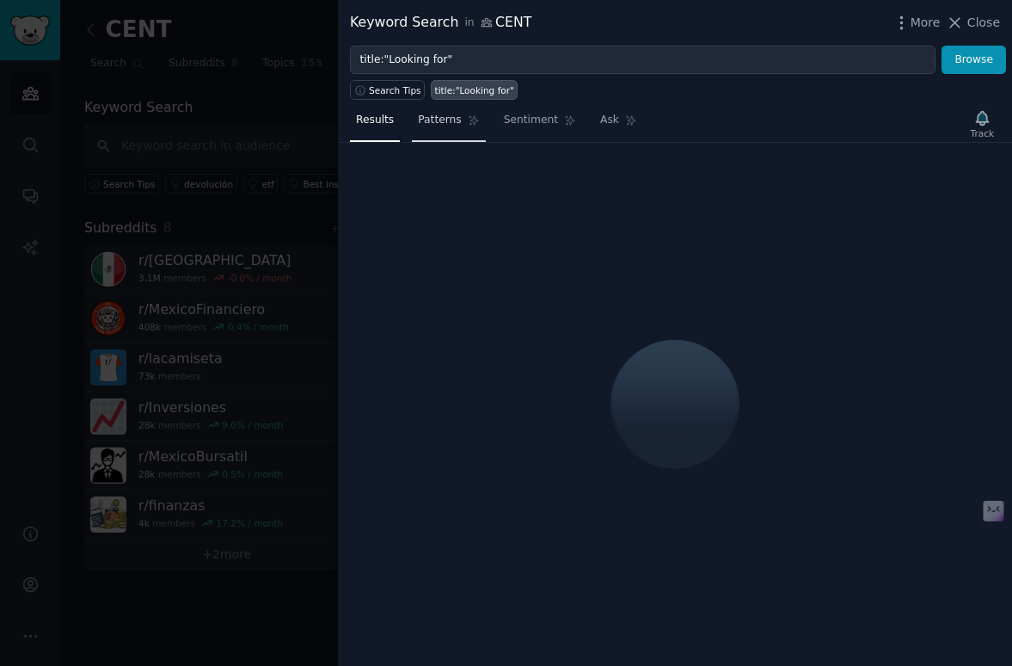
click at [443, 130] on link "Patterns" at bounding box center [448, 124] width 73 height 35
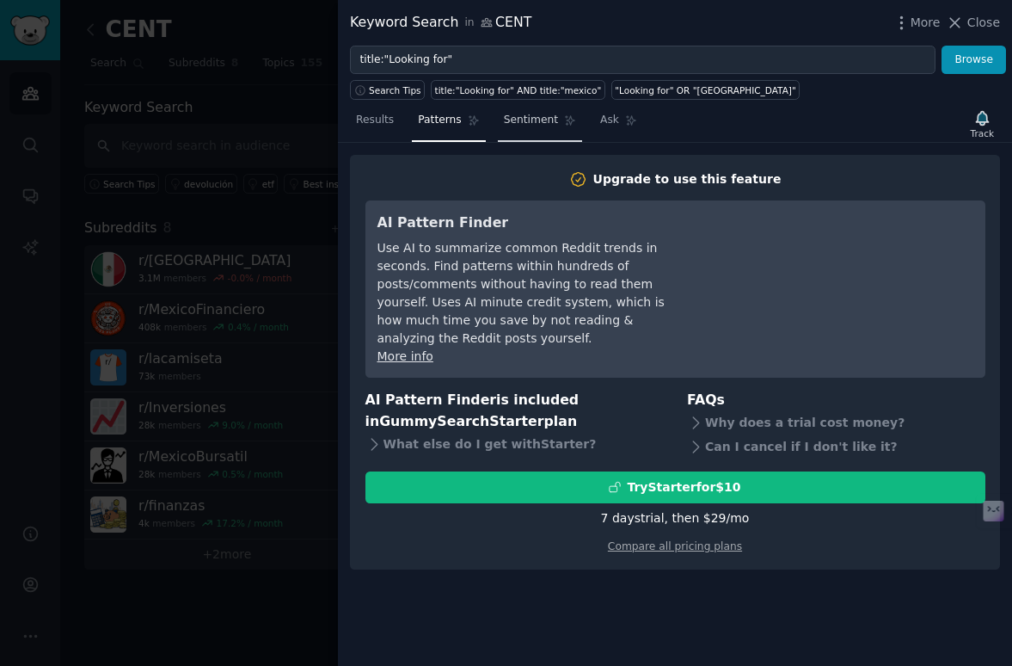
click at [541, 128] on link "Sentiment" at bounding box center [540, 124] width 84 height 35
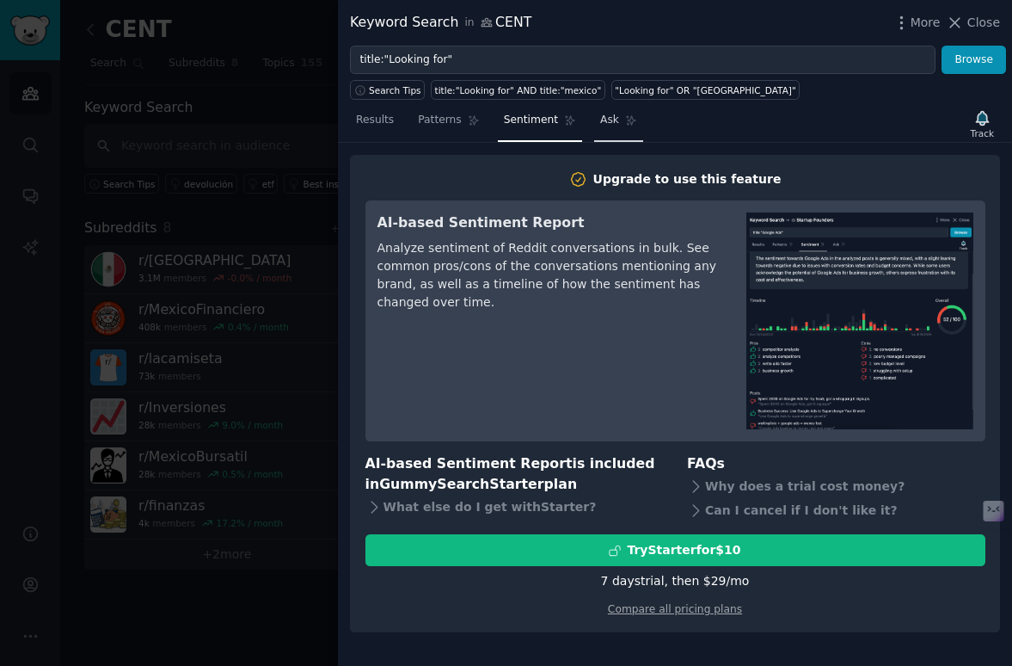
click at [632, 126] on icon at bounding box center [631, 120] width 12 height 12
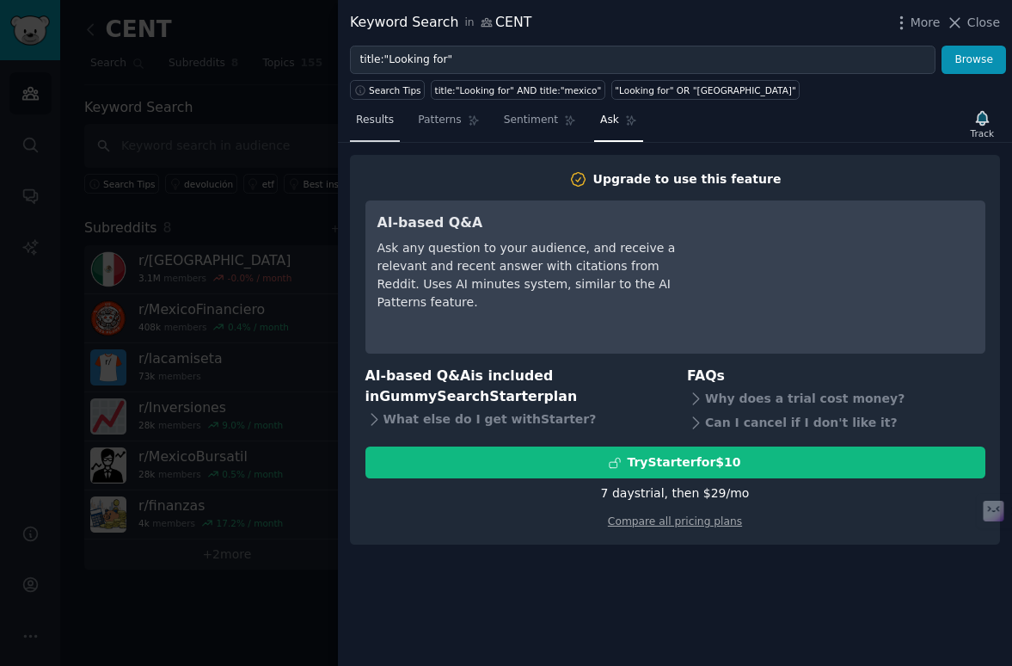
click at [378, 131] on link "Results" at bounding box center [375, 124] width 50 height 35
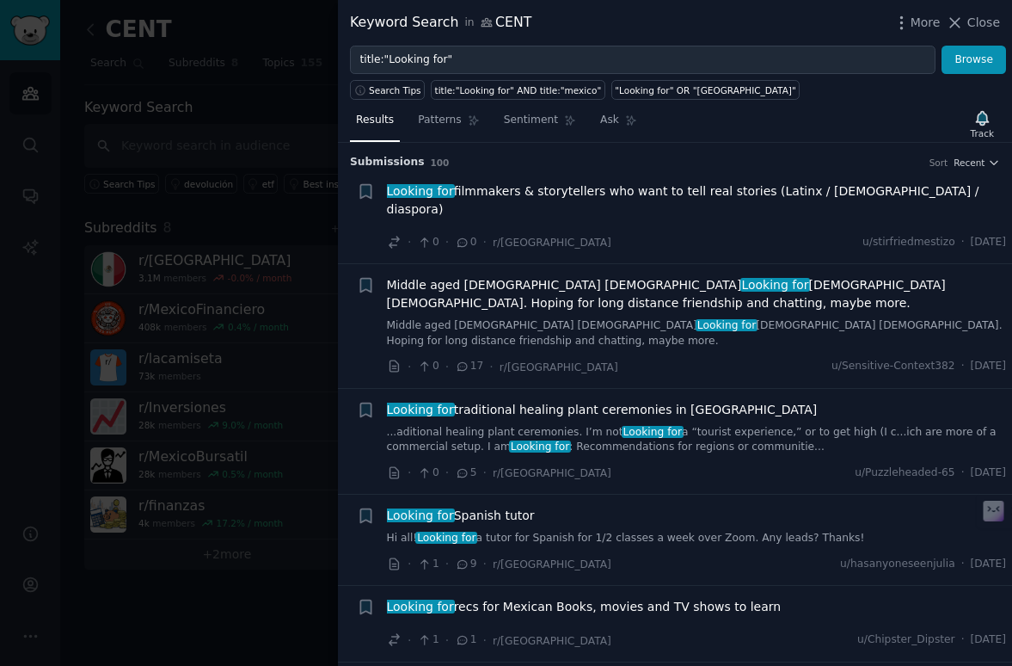
click at [194, 162] on div at bounding box center [506, 333] width 1012 height 666
